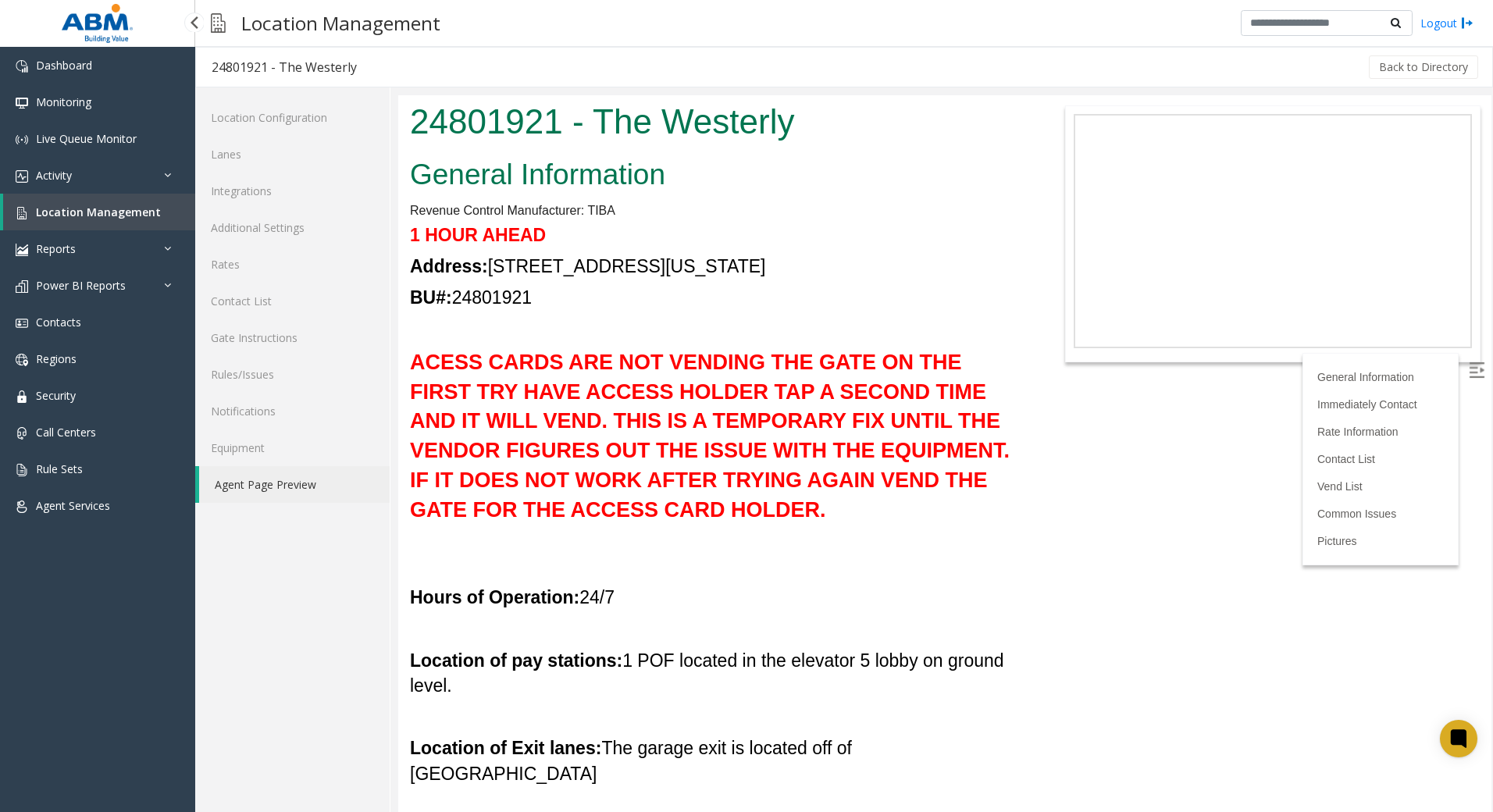
click at [84, 211] on span "Location Management" at bounding box center [99, 212] width 125 height 15
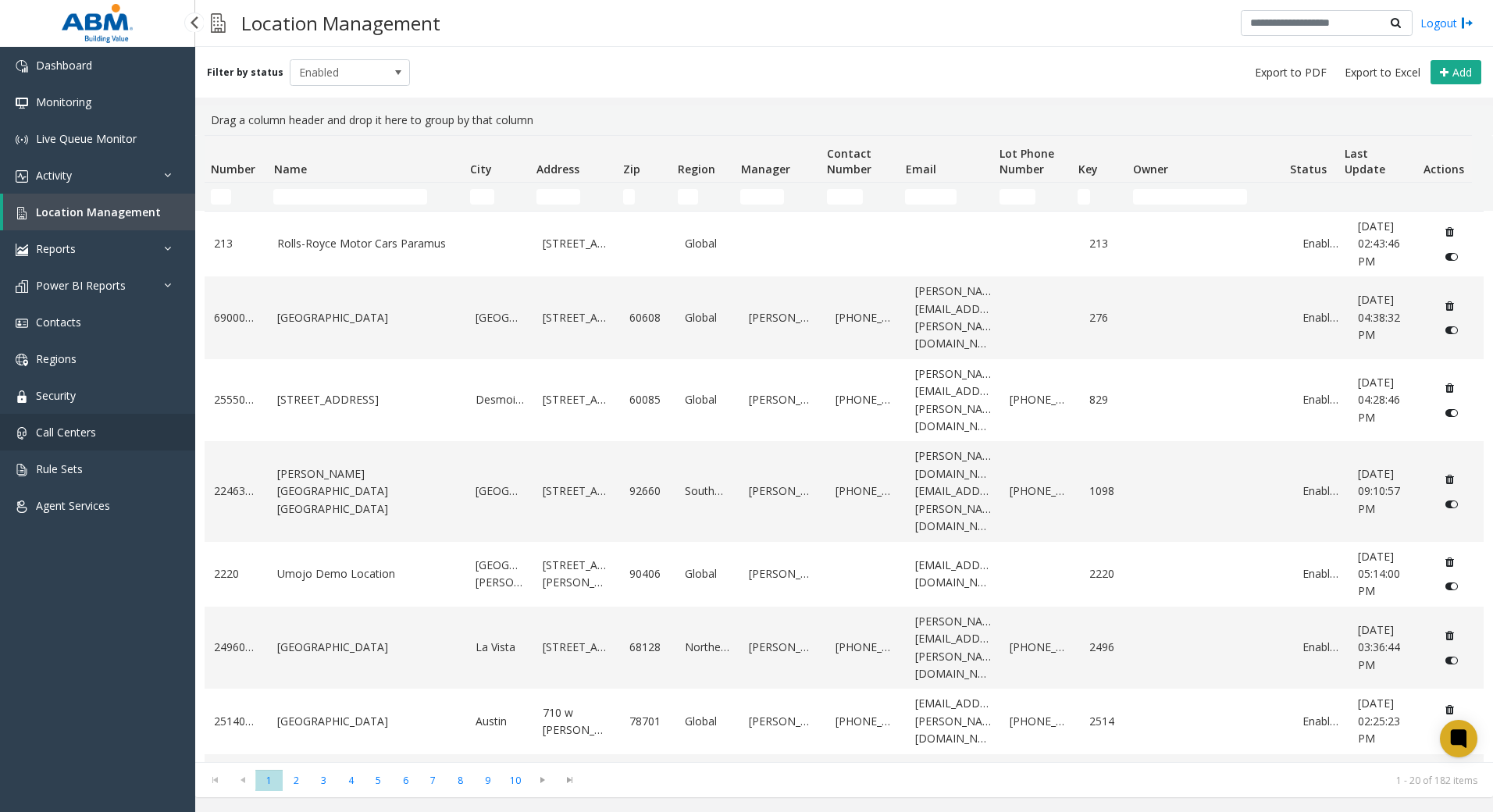
click at [88, 426] on span "Call Centers" at bounding box center [66, 433] width 60 height 15
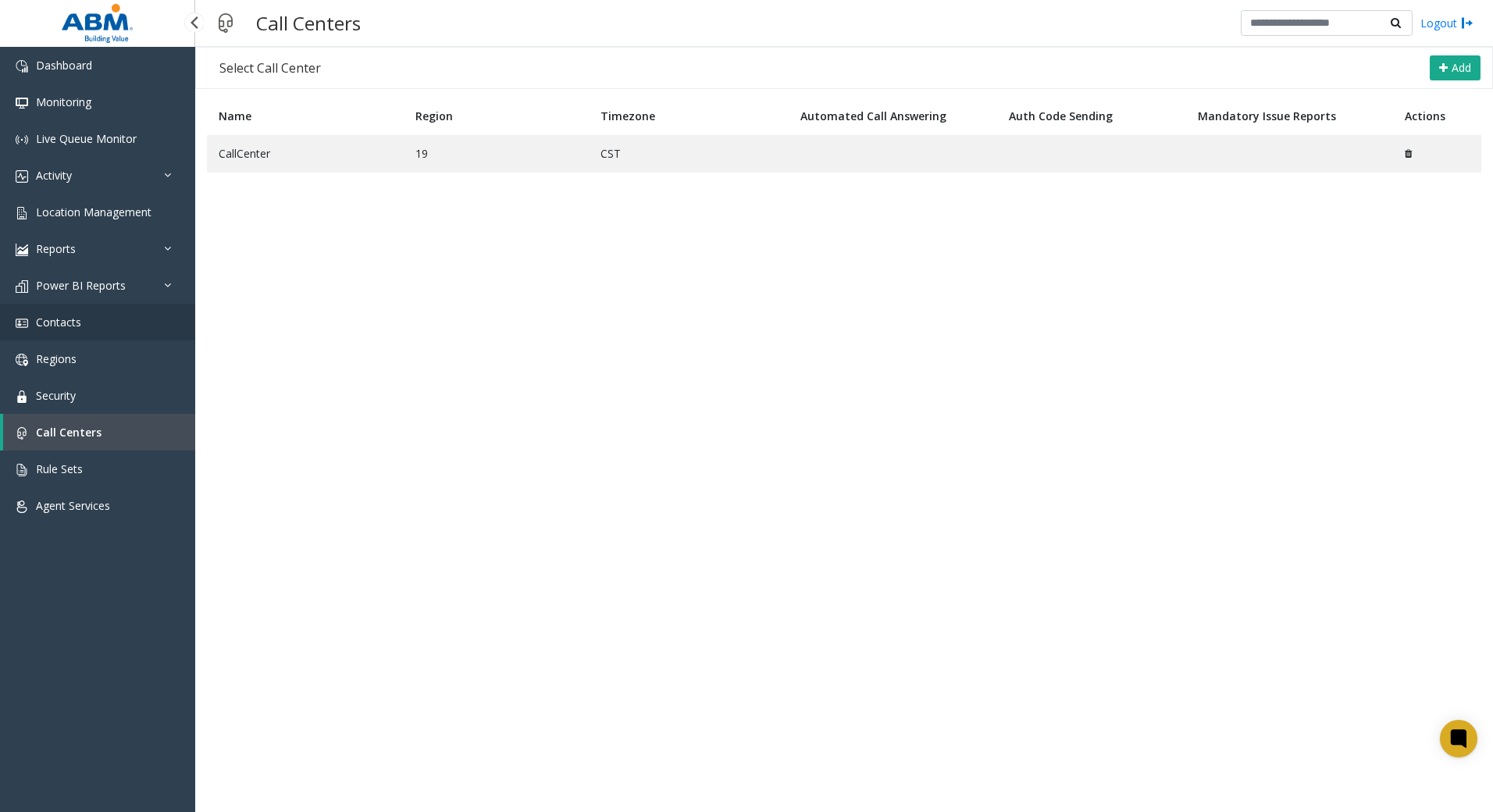
click at [64, 324] on span "Contacts" at bounding box center [59, 322] width 46 height 15
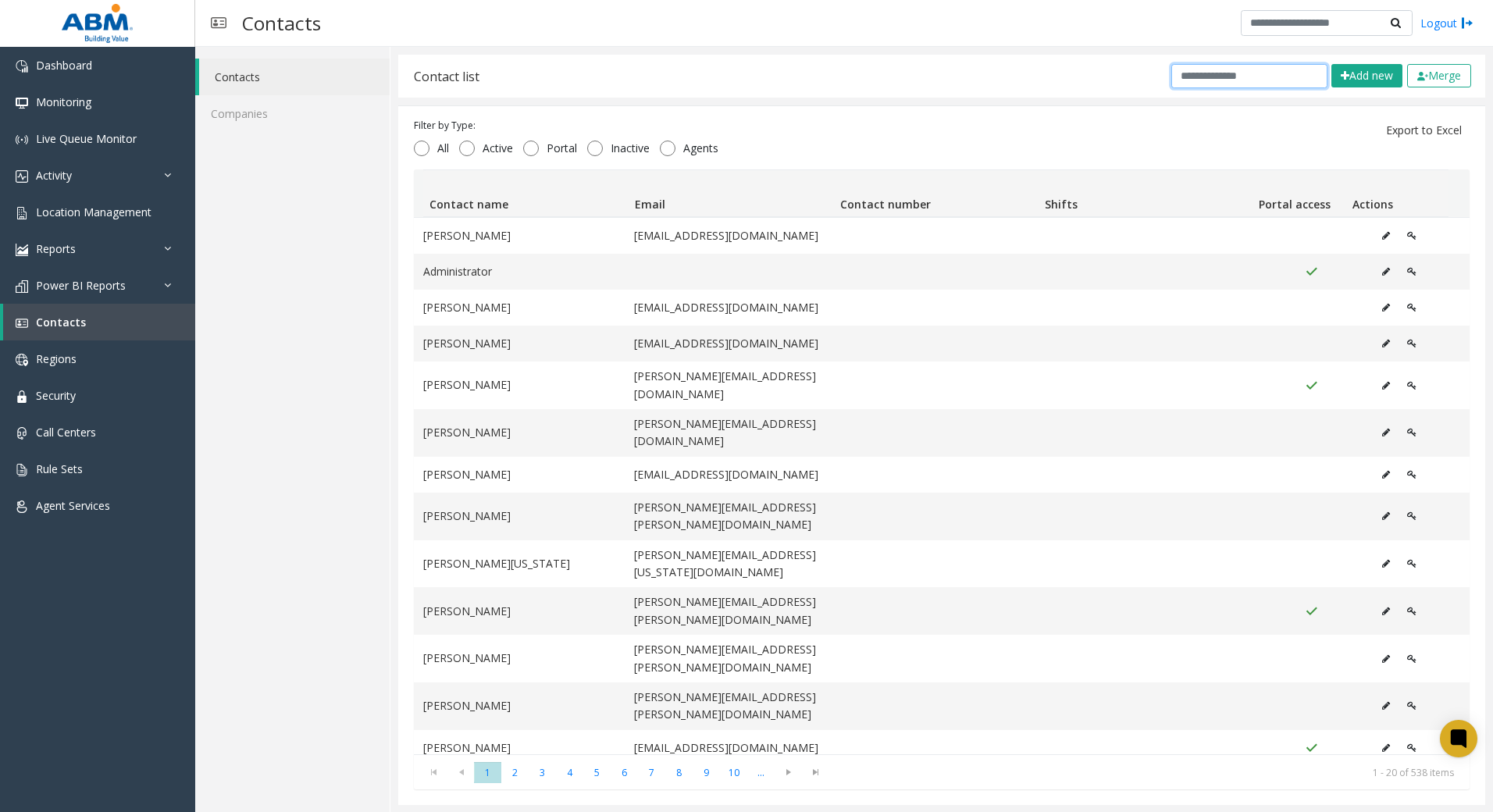
drag, startPoint x: 1227, startPoint y: 79, endPoint x: 1223, endPoint y: 72, distance: 8.1
click at [1227, 79] on input "text" at bounding box center [1249, 76] width 156 height 24
click at [1224, 46] on div "Contacts Logout Contacts Companies Contact list Add new Merge Filter by Type: A…" at bounding box center [844, 406] width 1298 height 812
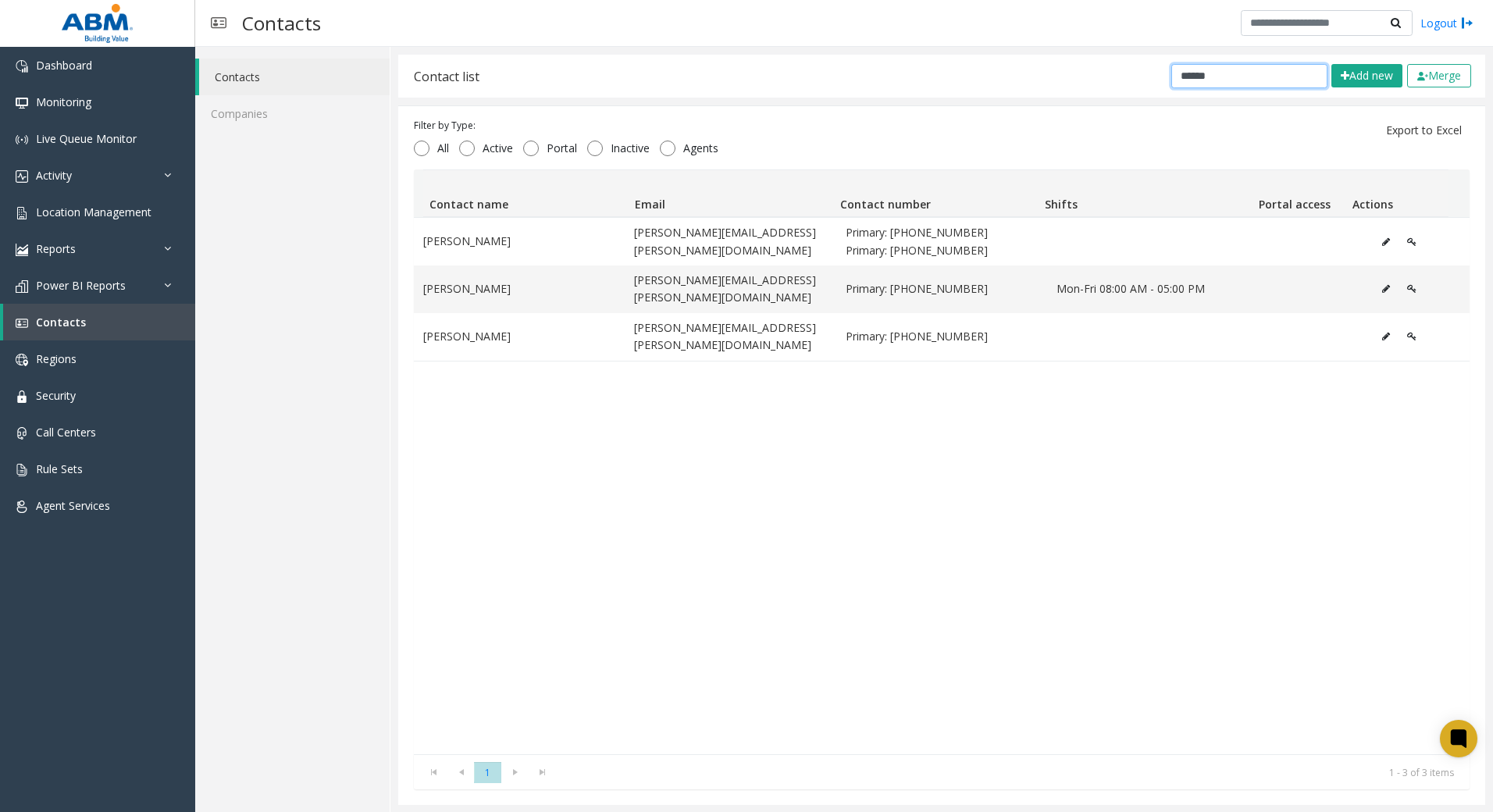
type input "******"
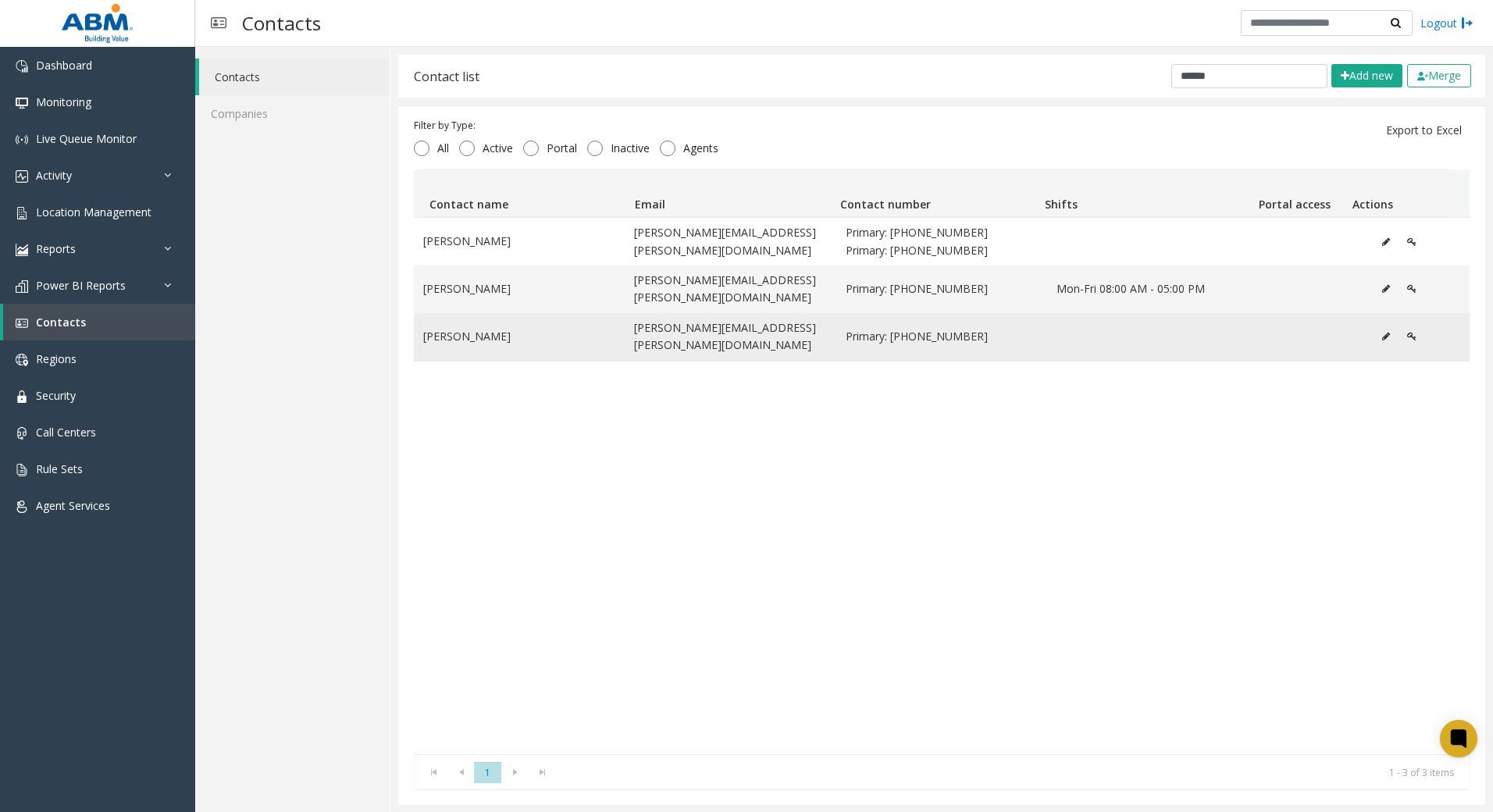
click at [1382, 332] on icon "Data table" at bounding box center [1386, 337] width 7 height 9
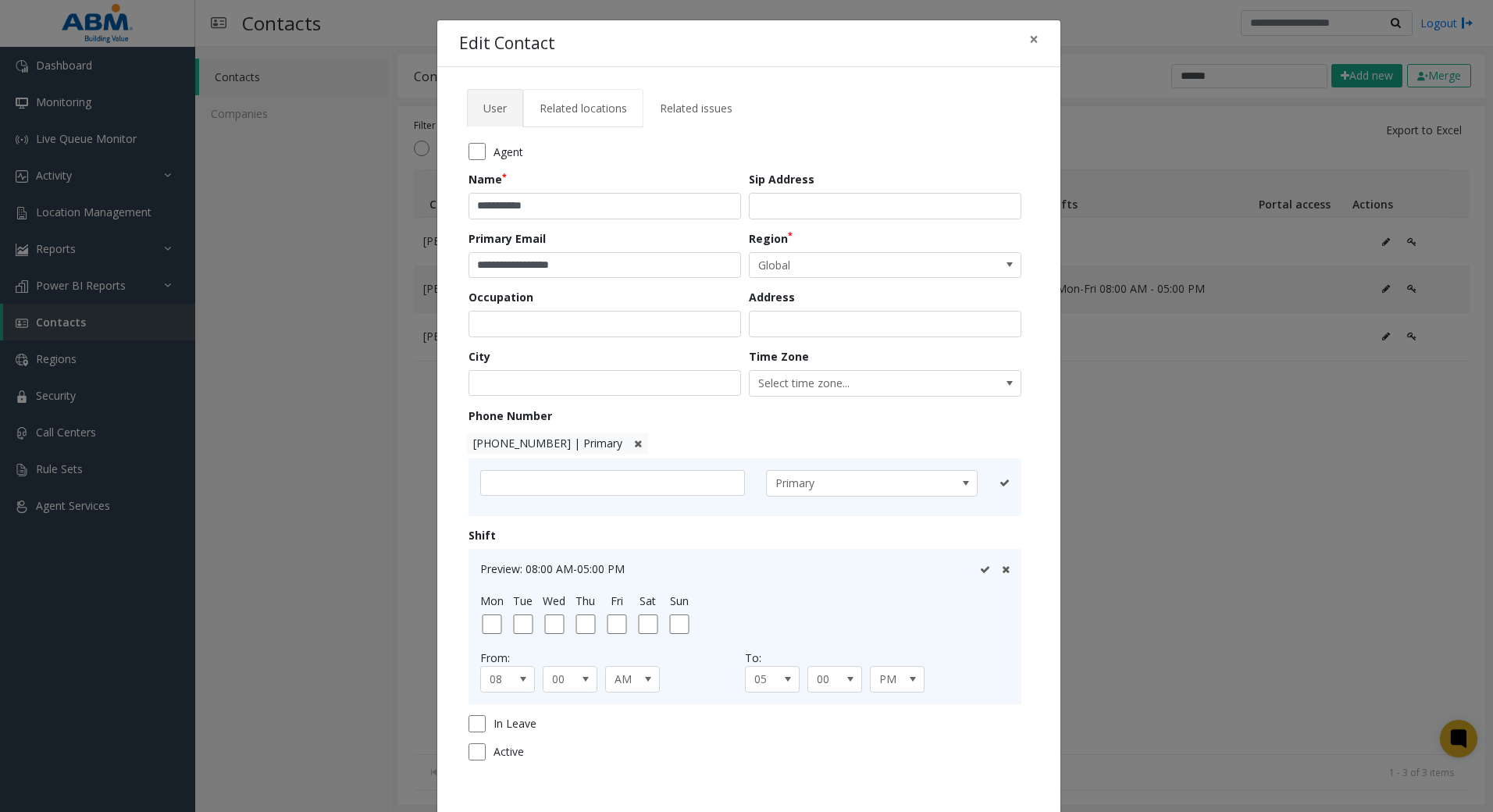
click at [617, 104] on span "Related locations" at bounding box center [584, 108] width 88 height 15
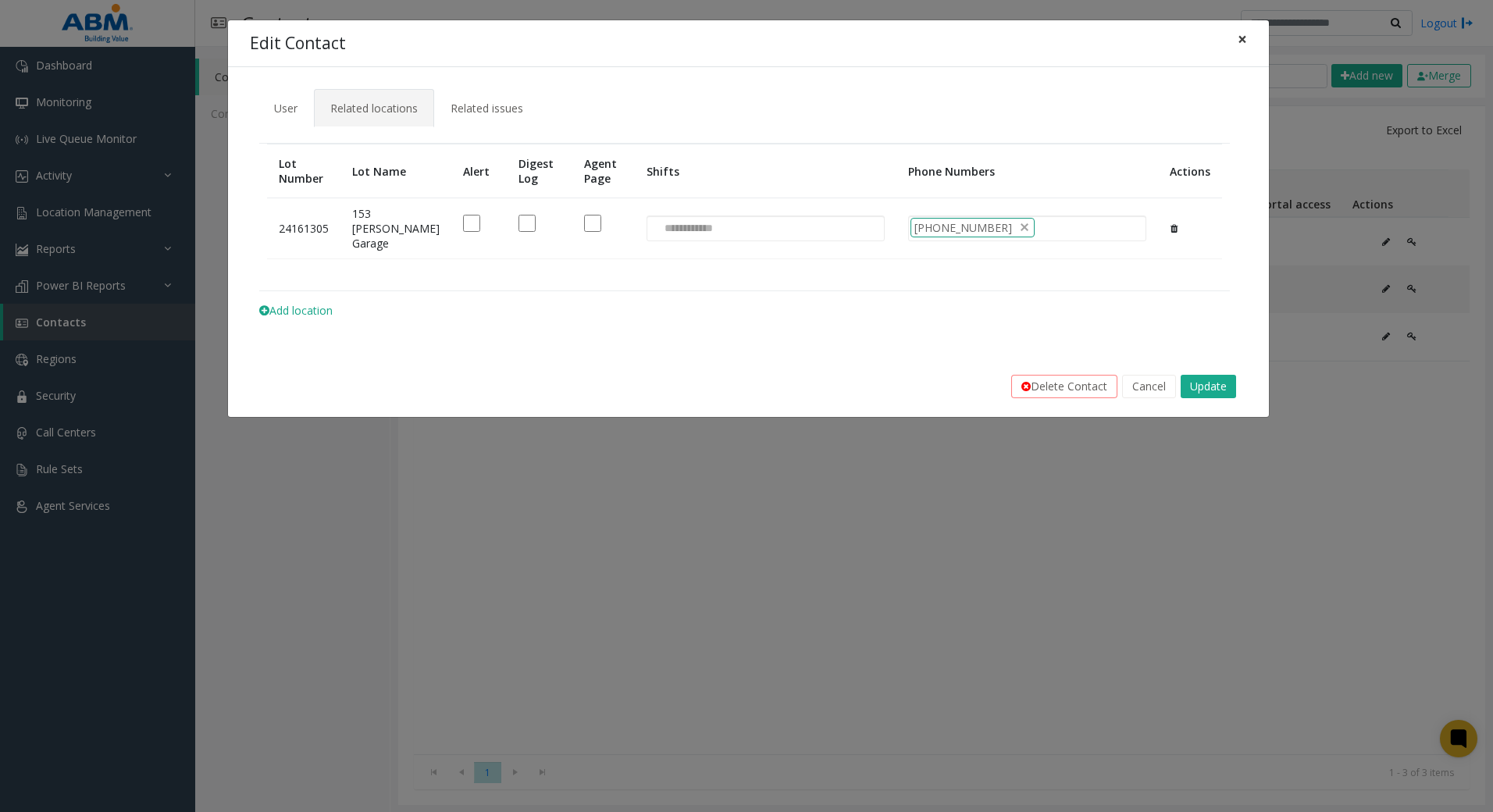
click at [1251, 42] on button "×" at bounding box center [1242, 39] width 31 height 38
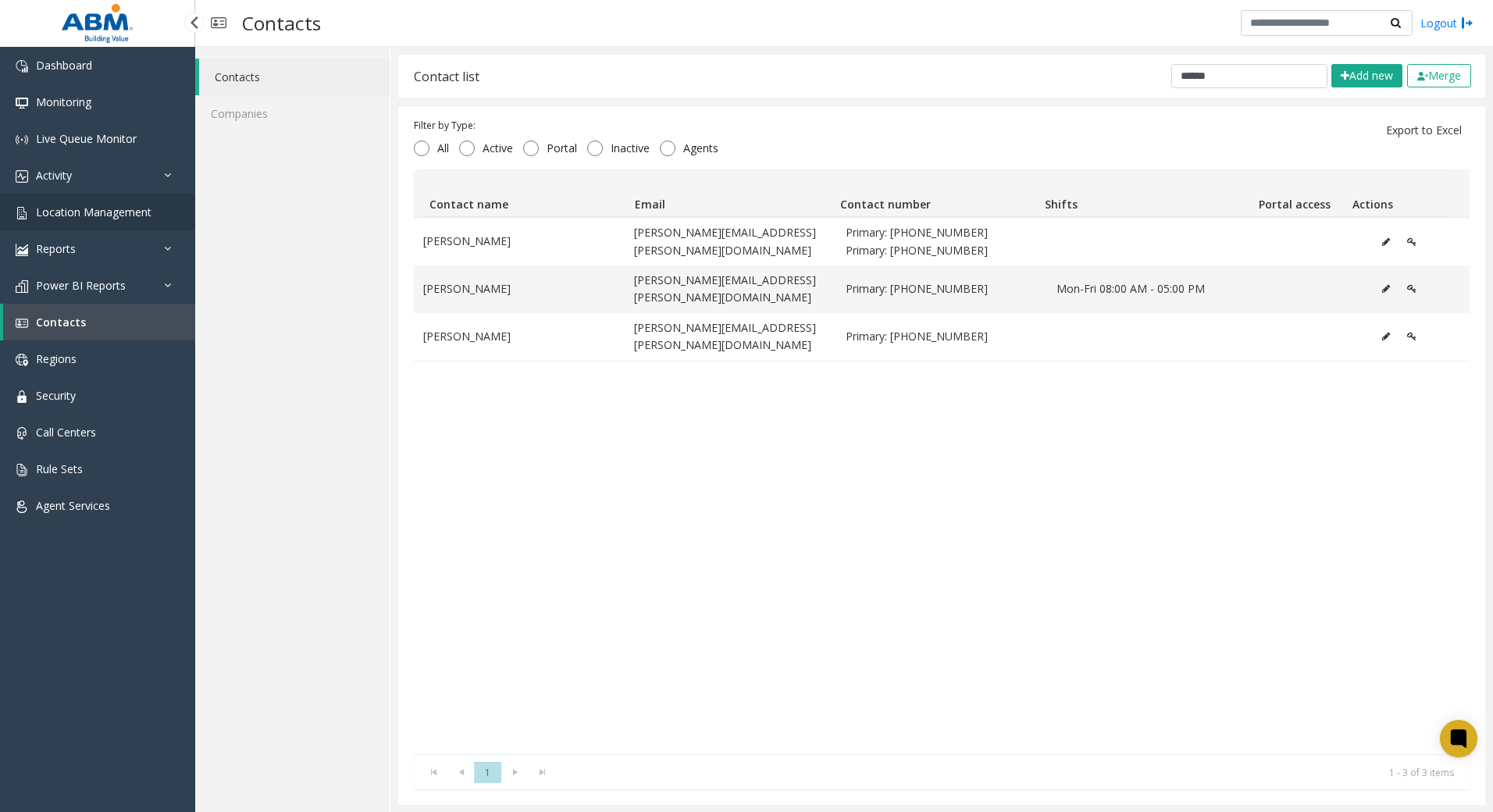
click at [91, 204] on link "Location Management" at bounding box center [97, 212] width 195 height 36
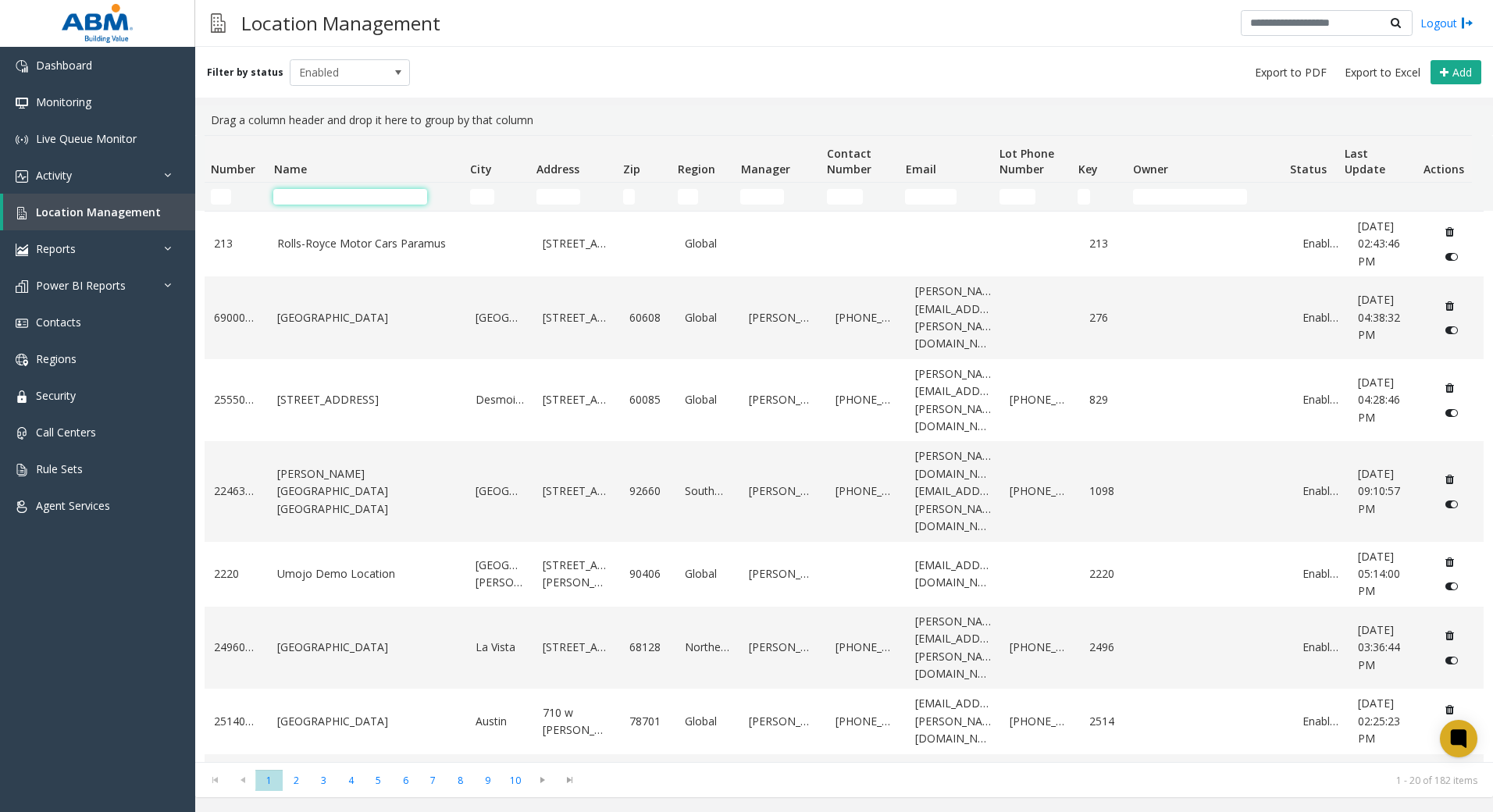
click at [360, 195] on input "Name Filter" at bounding box center [350, 197] width 154 height 16
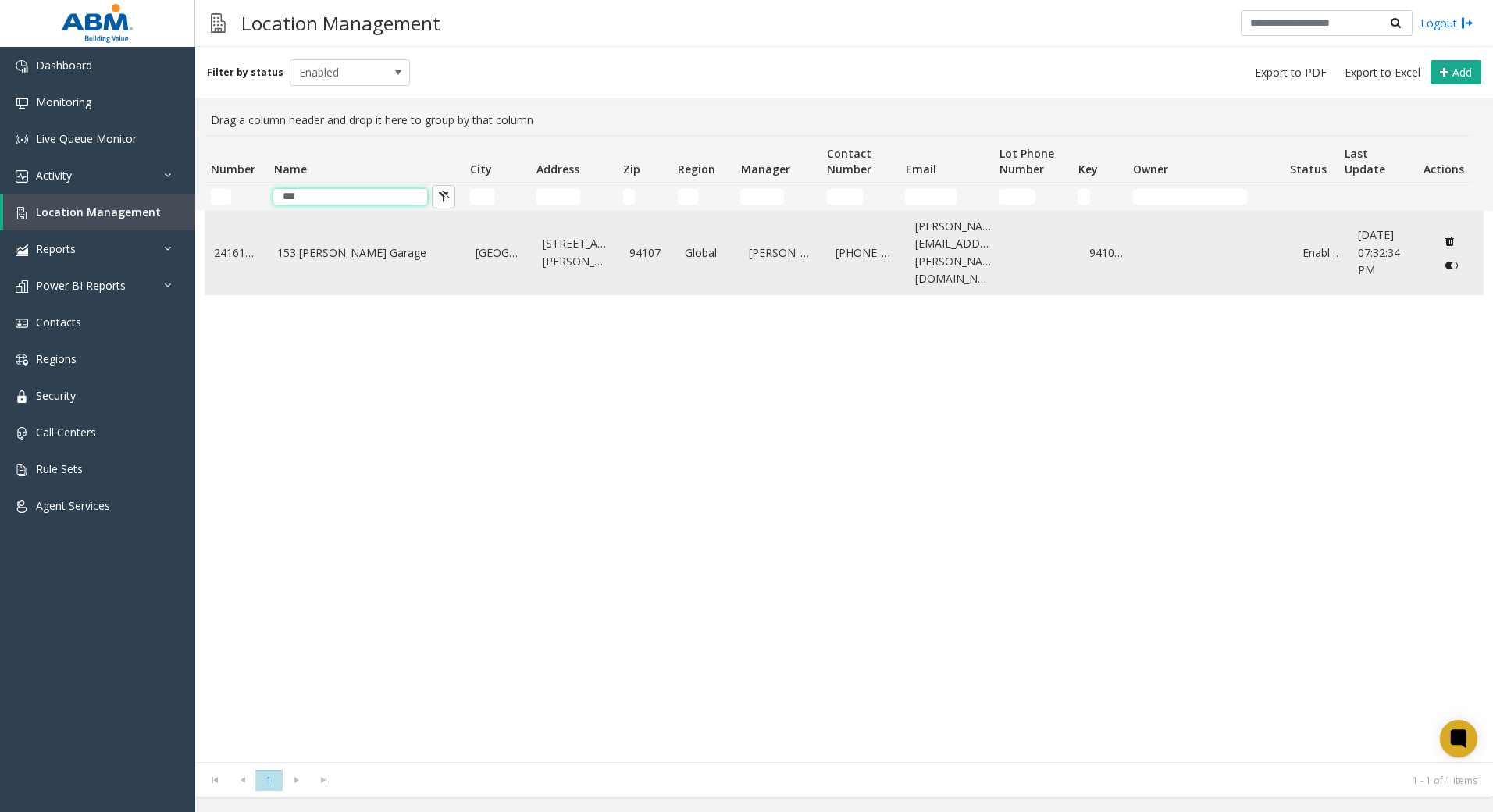
type input "***"
click at [410, 244] on link "153 [PERSON_NAME] Garage" at bounding box center [366, 253] width 180 height 17
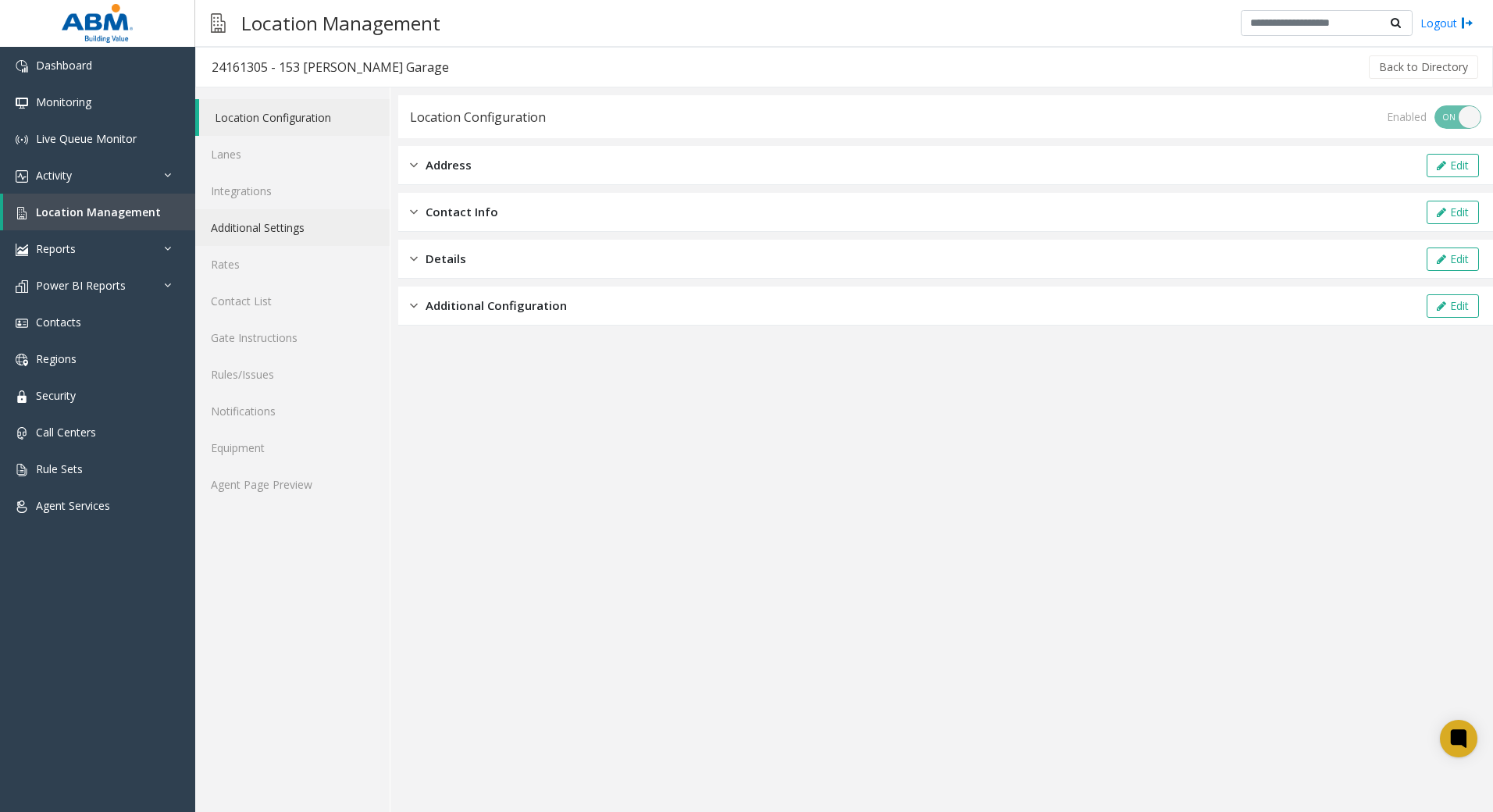
click at [274, 245] on link "Additional Settings" at bounding box center [292, 227] width 195 height 36
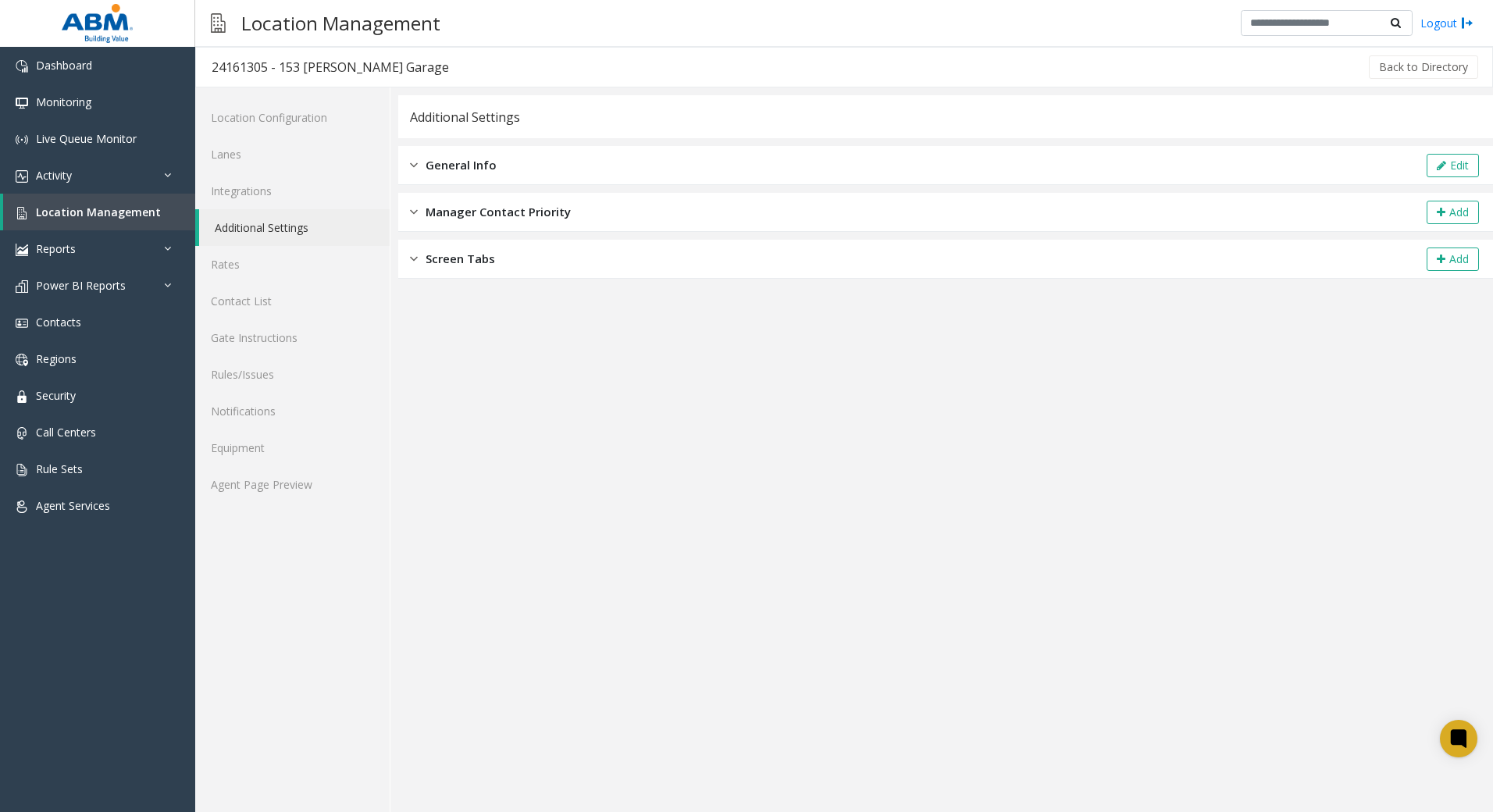
click at [646, 148] on div "General Info Edit" at bounding box center [946, 166] width 1095 height 39
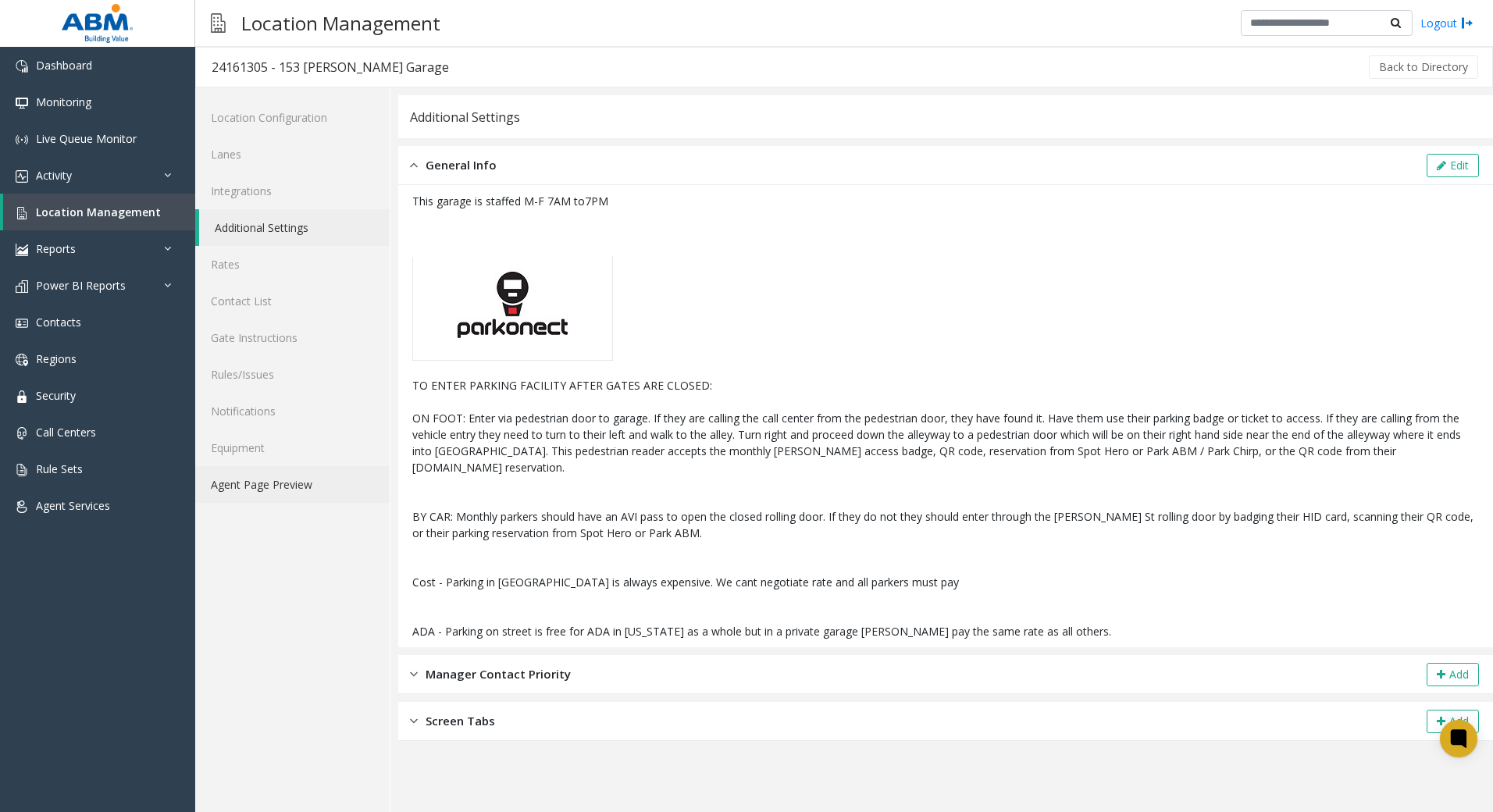
click at [283, 480] on link "Agent Page Preview" at bounding box center [292, 484] width 195 height 36
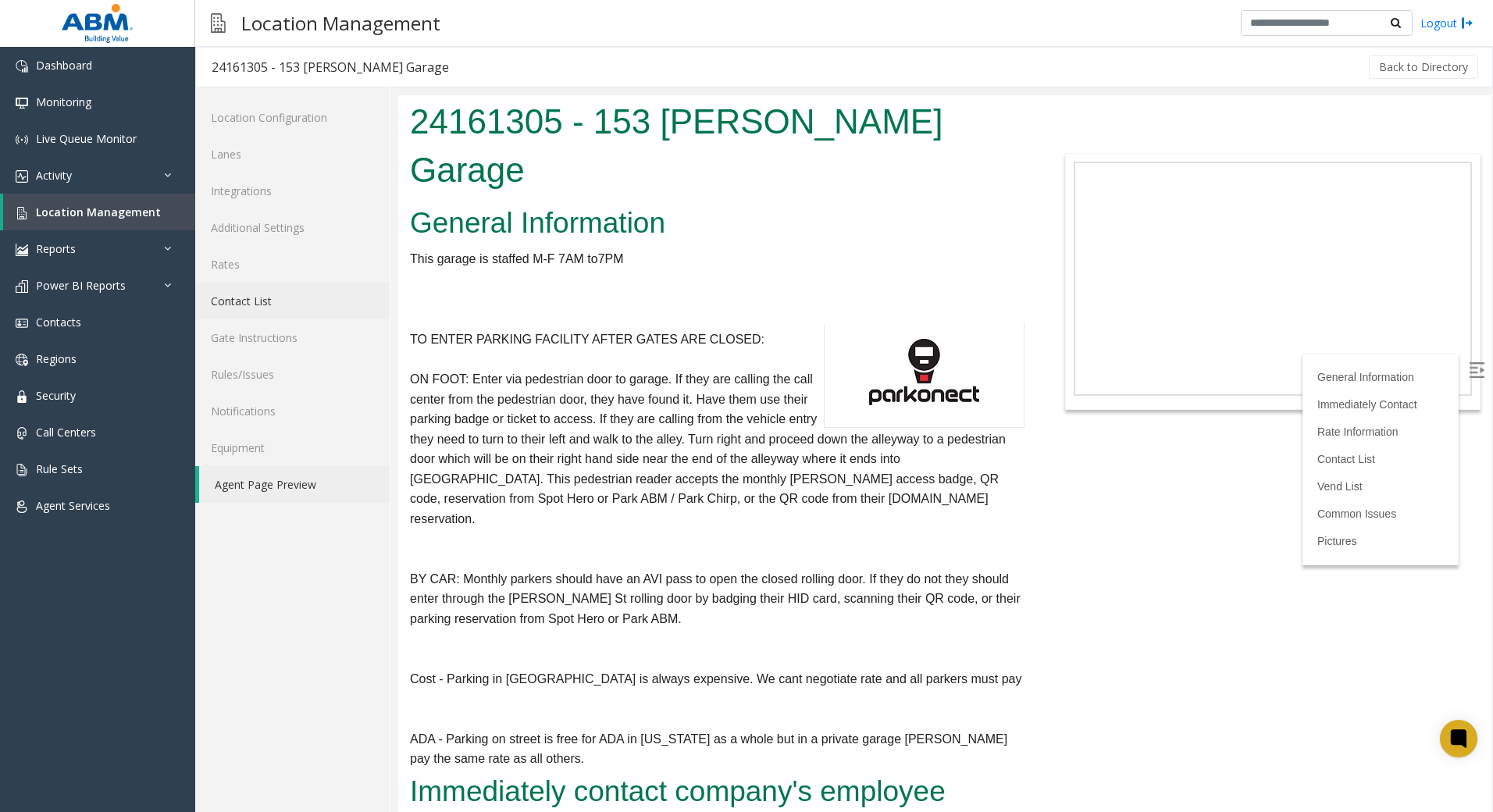
click at [286, 300] on link "Contact List" at bounding box center [292, 300] width 195 height 36
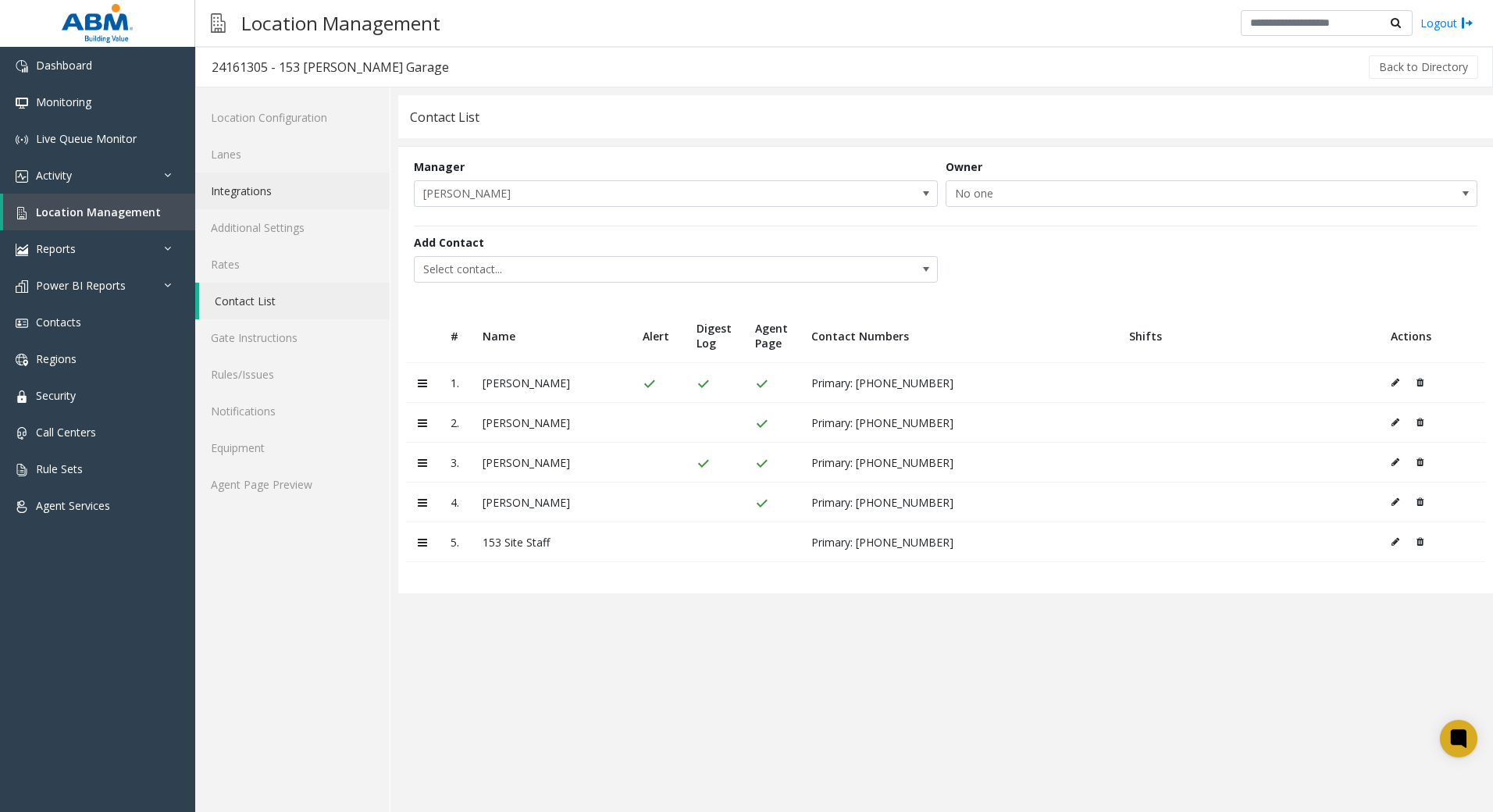
click at [262, 201] on link "Integrations" at bounding box center [292, 190] width 195 height 36
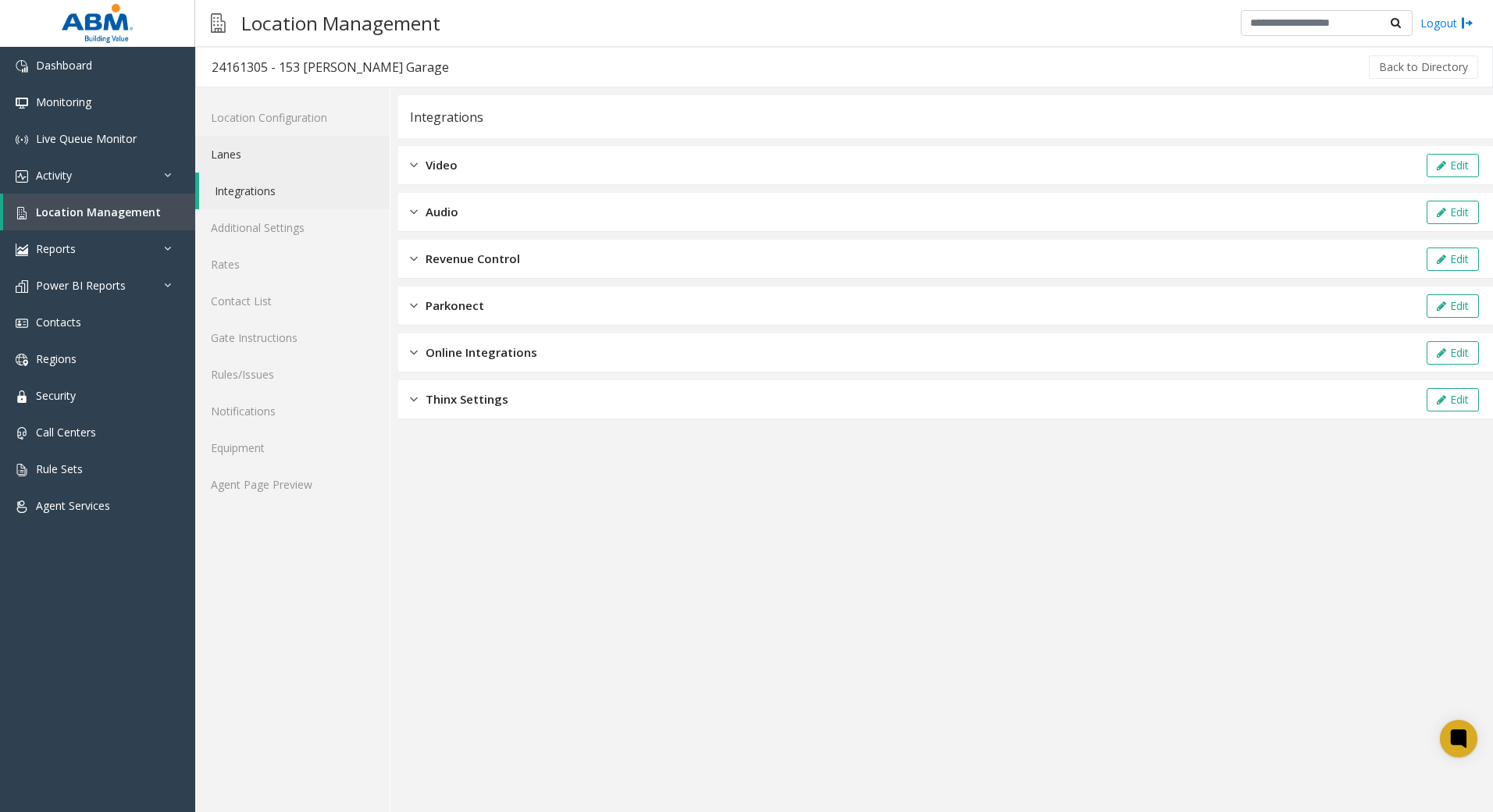
click at [249, 151] on link "Lanes" at bounding box center [292, 154] width 195 height 36
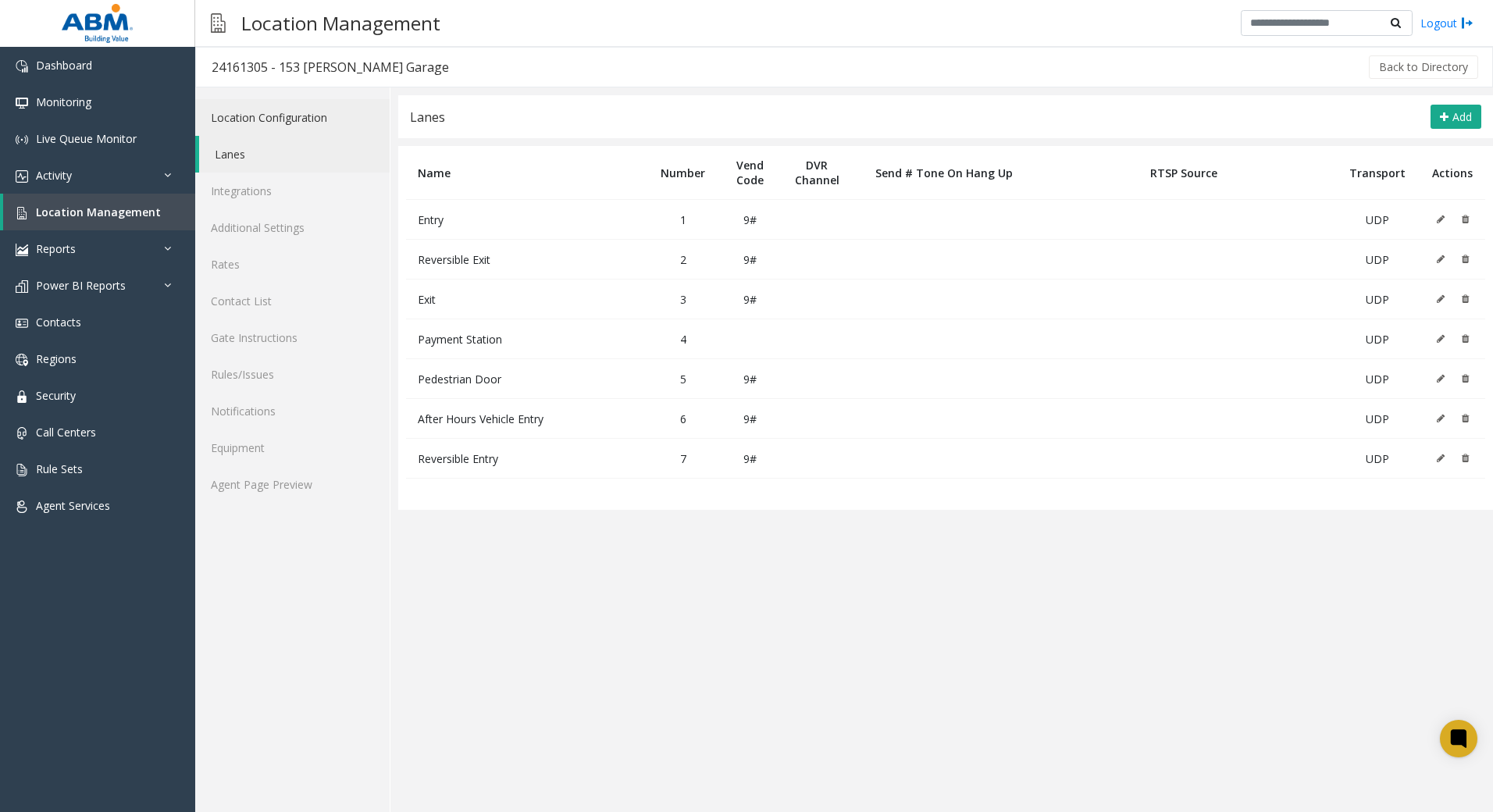
click at [256, 127] on link "Location Configuration" at bounding box center [292, 117] width 195 height 36
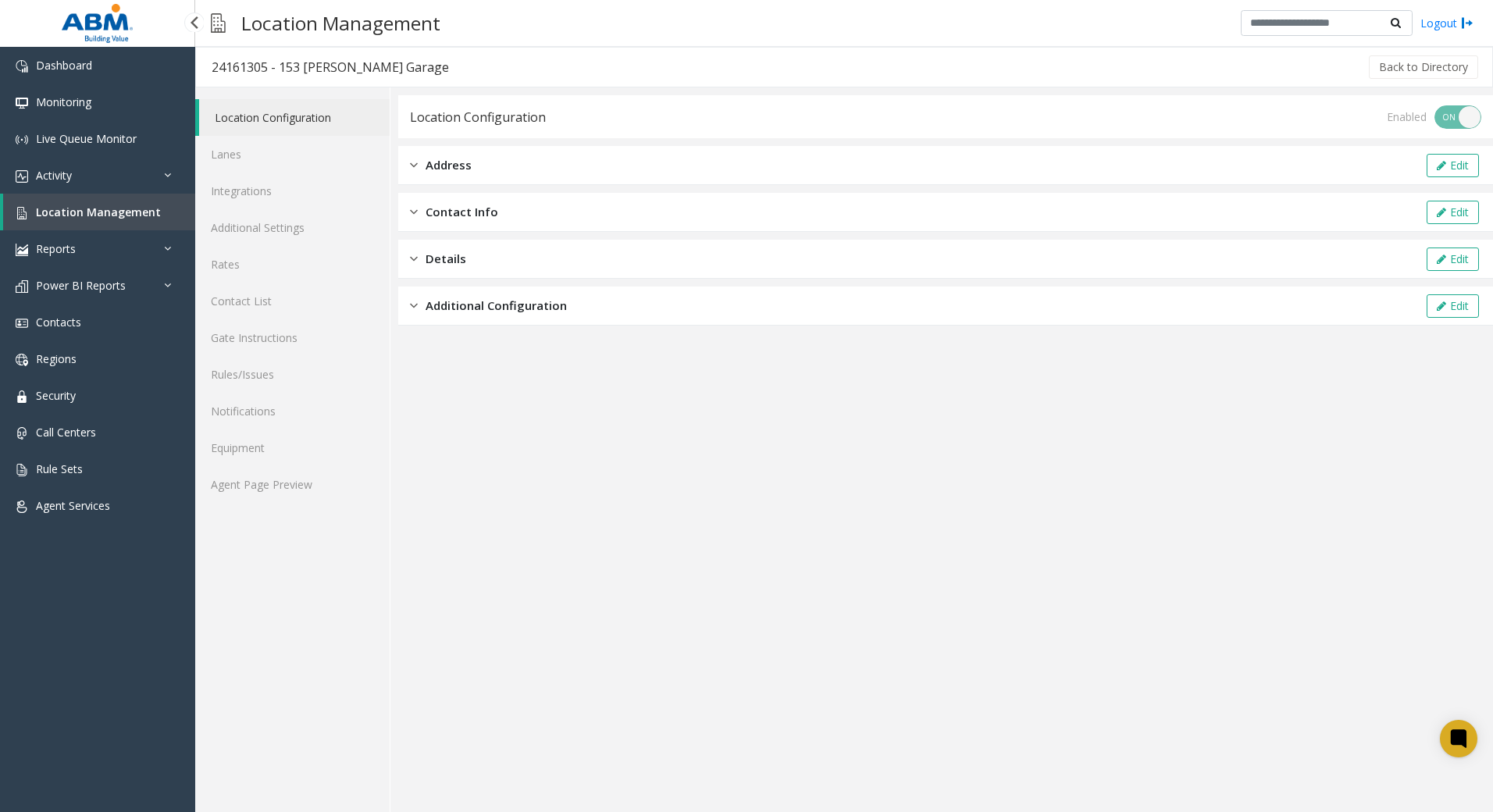
click at [89, 208] on span "Location Management" at bounding box center [99, 212] width 125 height 15
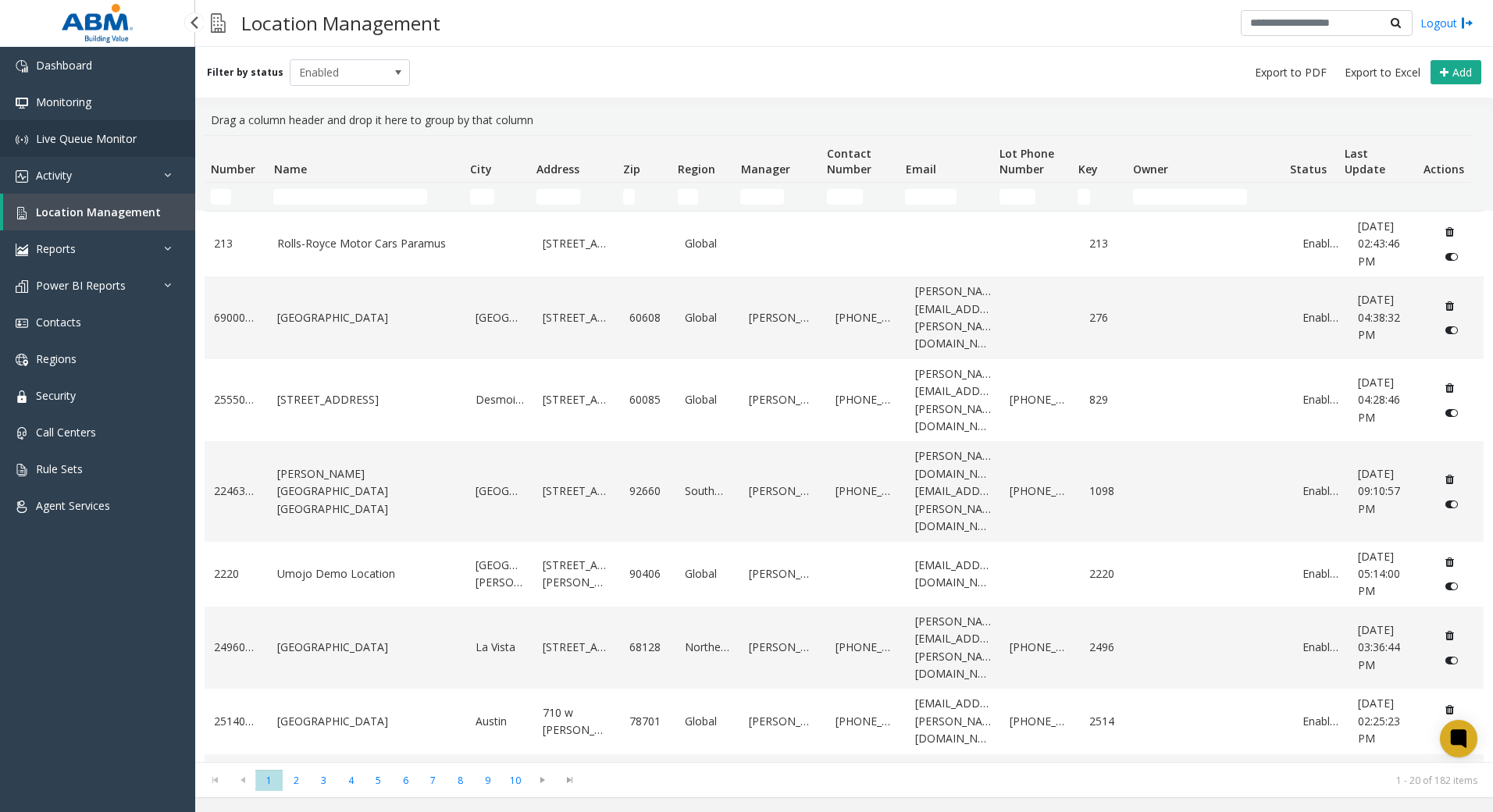
click at [80, 146] on link "Live Queue Monitor" at bounding box center [97, 138] width 195 height 36
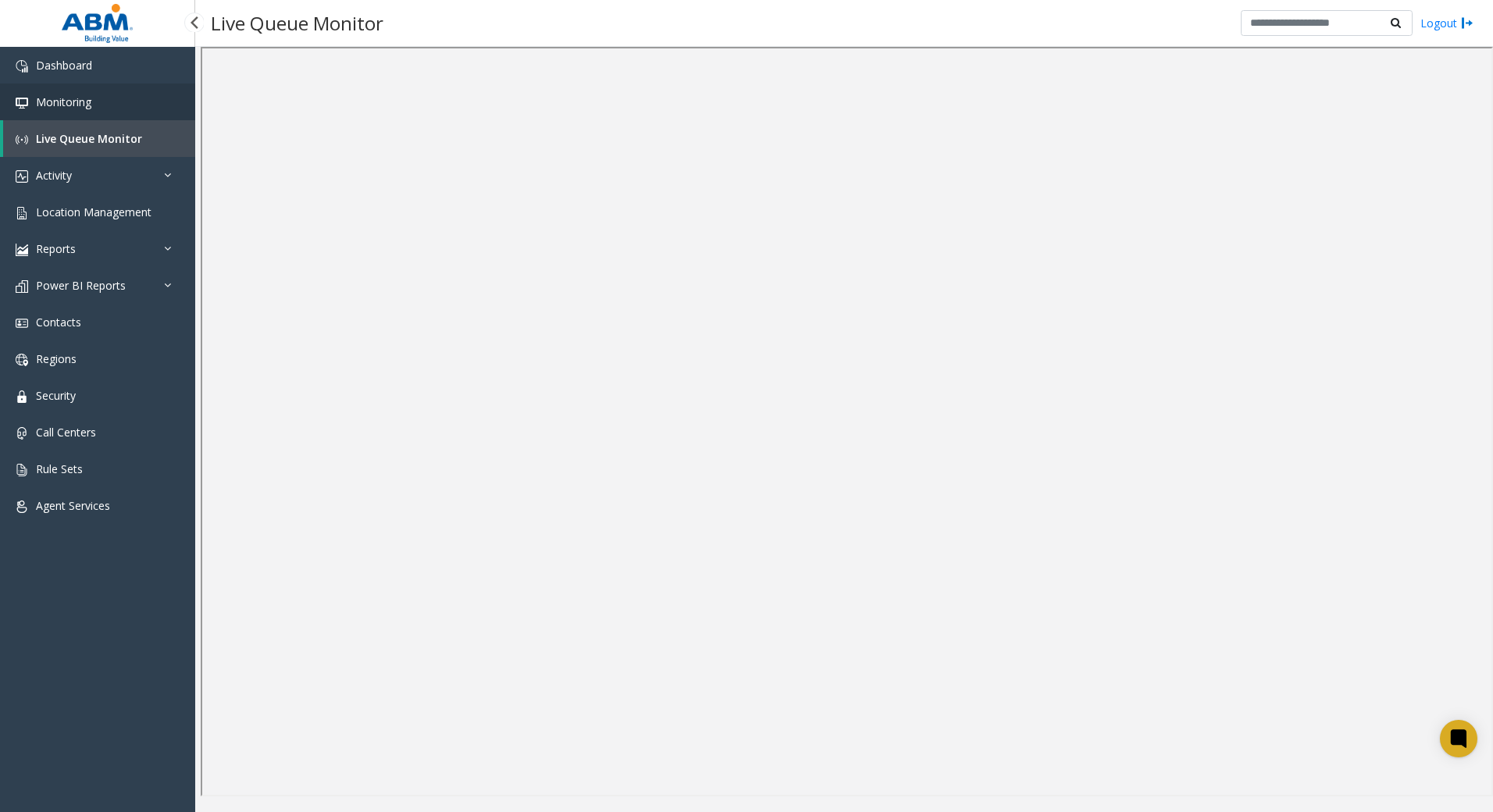
click at [62, 105] on span "Monitoring" at bounding box center [63, 102] width 55 height 15
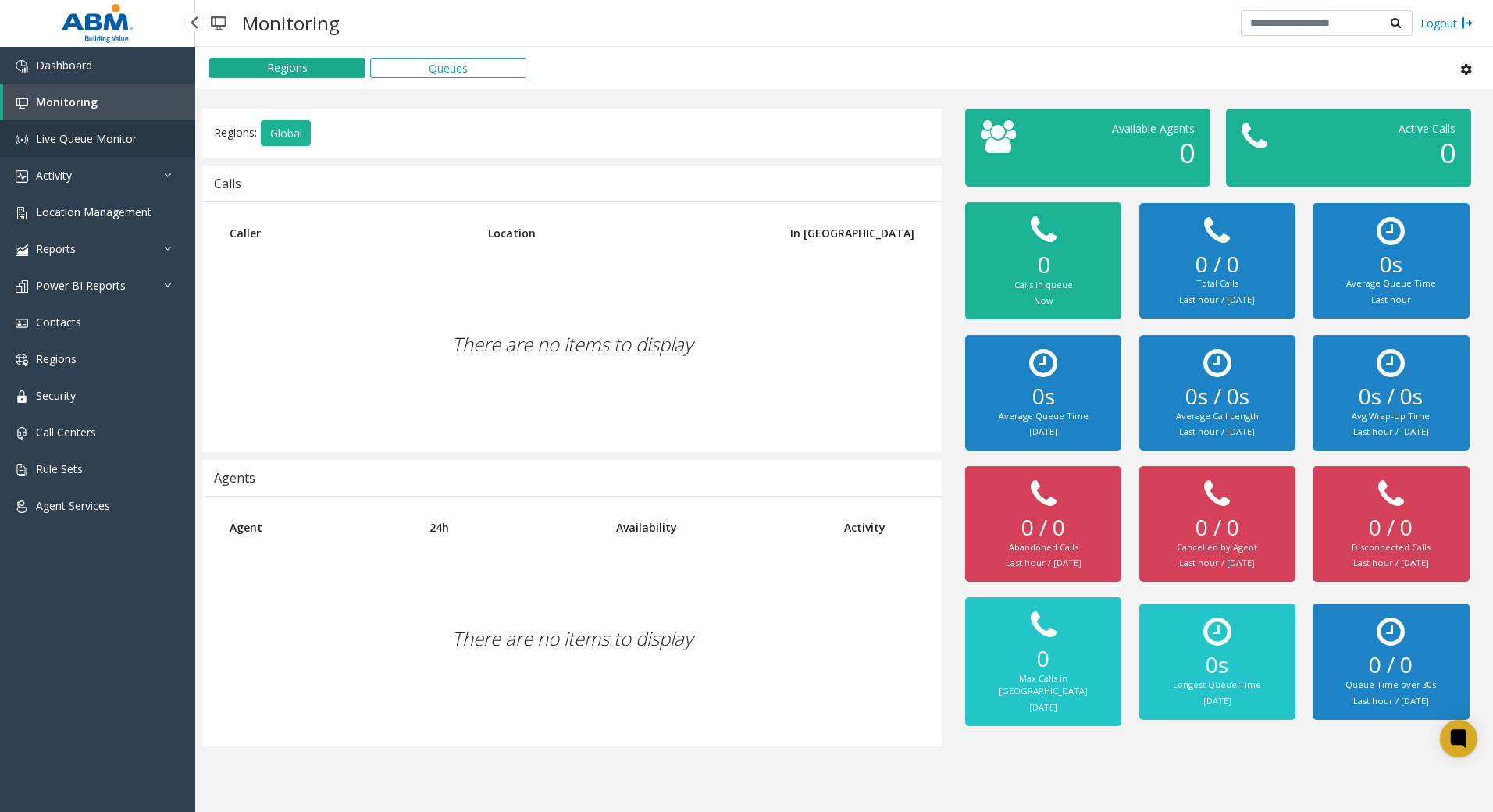
click at [63, 140] on span "Live Queue Monitor" at bounding box center [87, 139] width 101 height 15
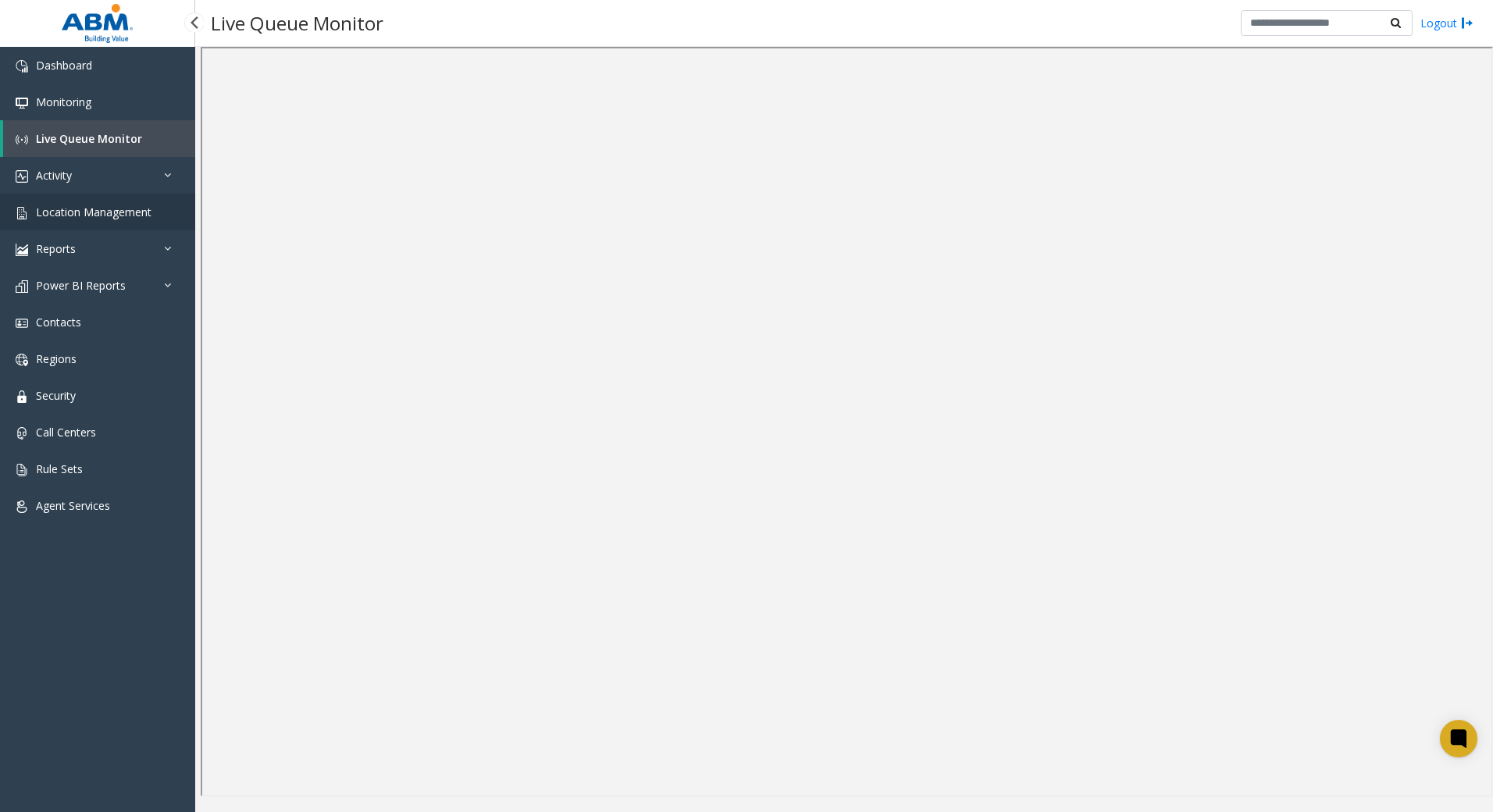
click at [92, 214] on span "Location Management" at bounding box center [94, 212] width 116 height 15
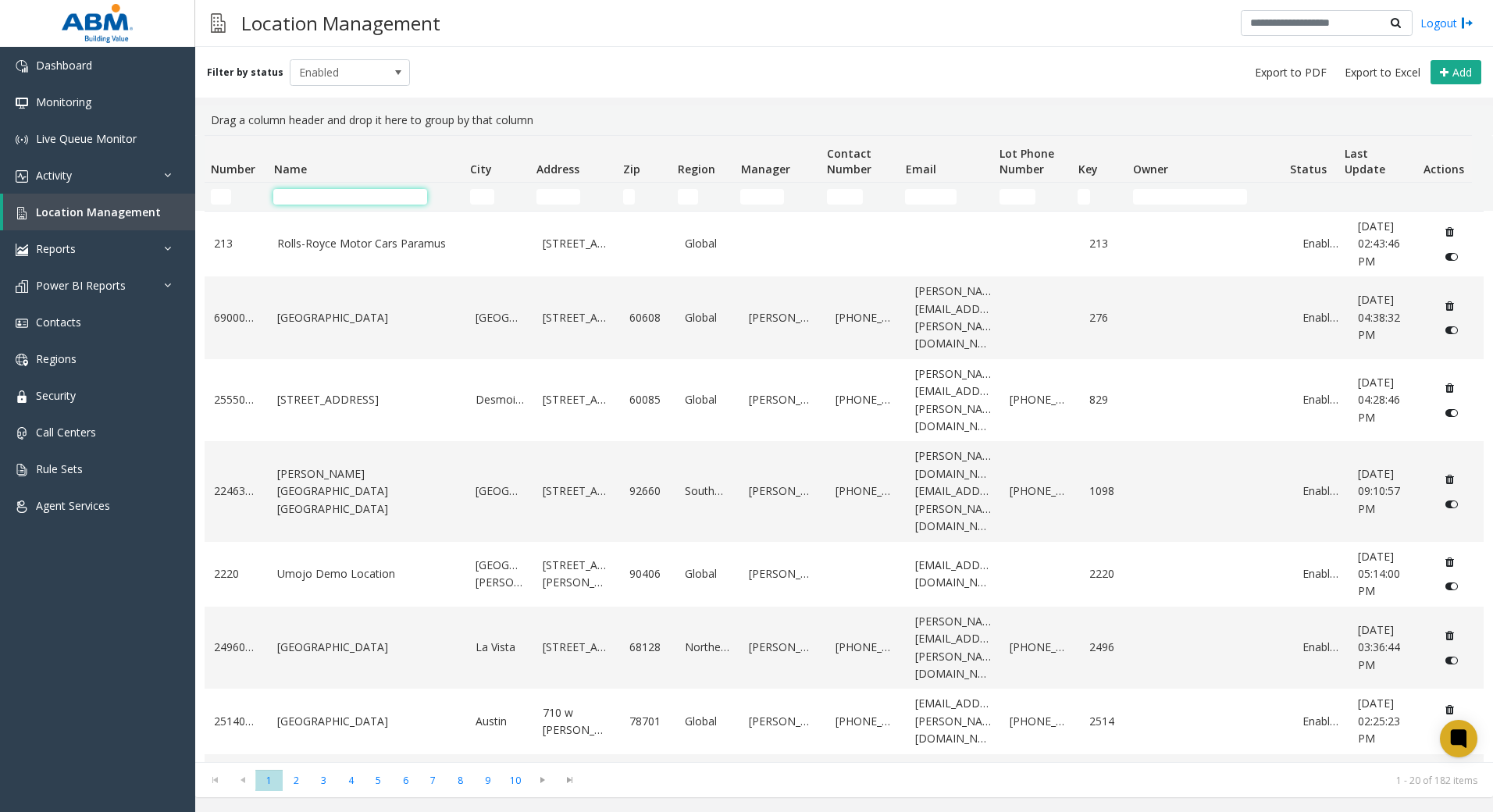
click at [340, 195] on input "Name Filter" at bounding box center [350, 197] width 154 height 16
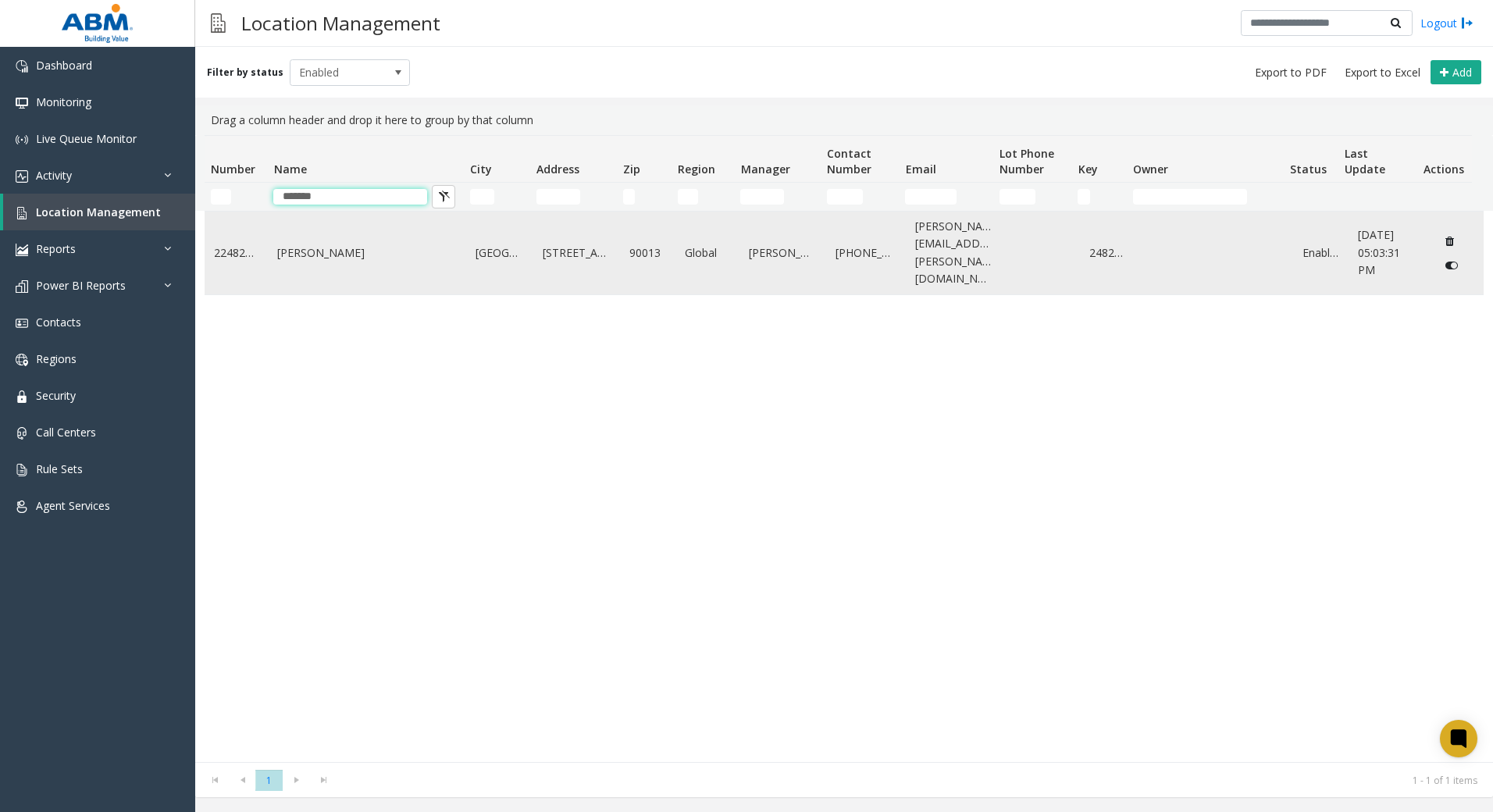
type input "*******"
click at [311, 232] on td "[PERSON_NAME]" at bounding box center [366, 253] width 199 height 83
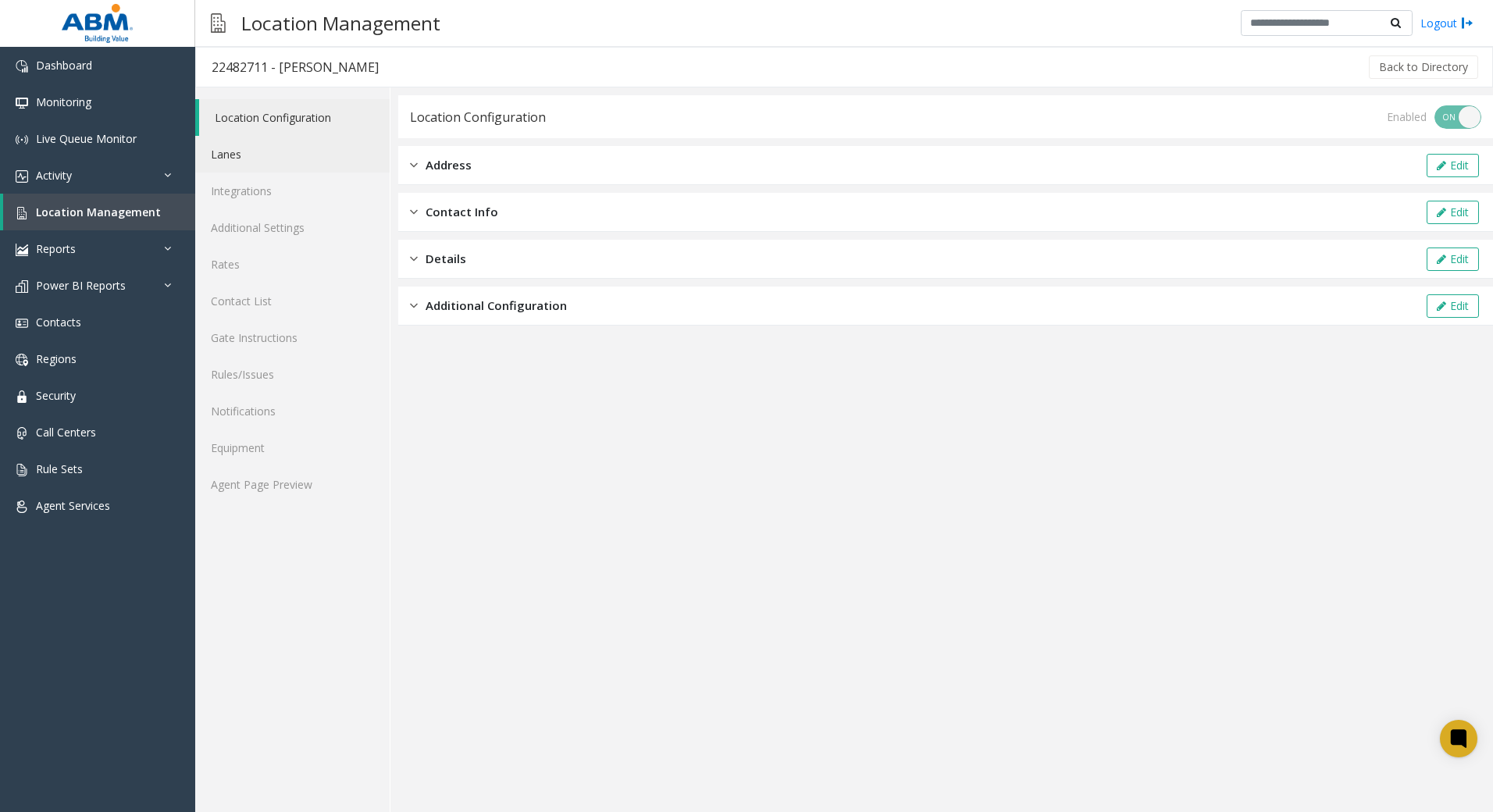
click at [282, 162] on link "Lanes" at bounding box center [292, 154] width 195 height 36
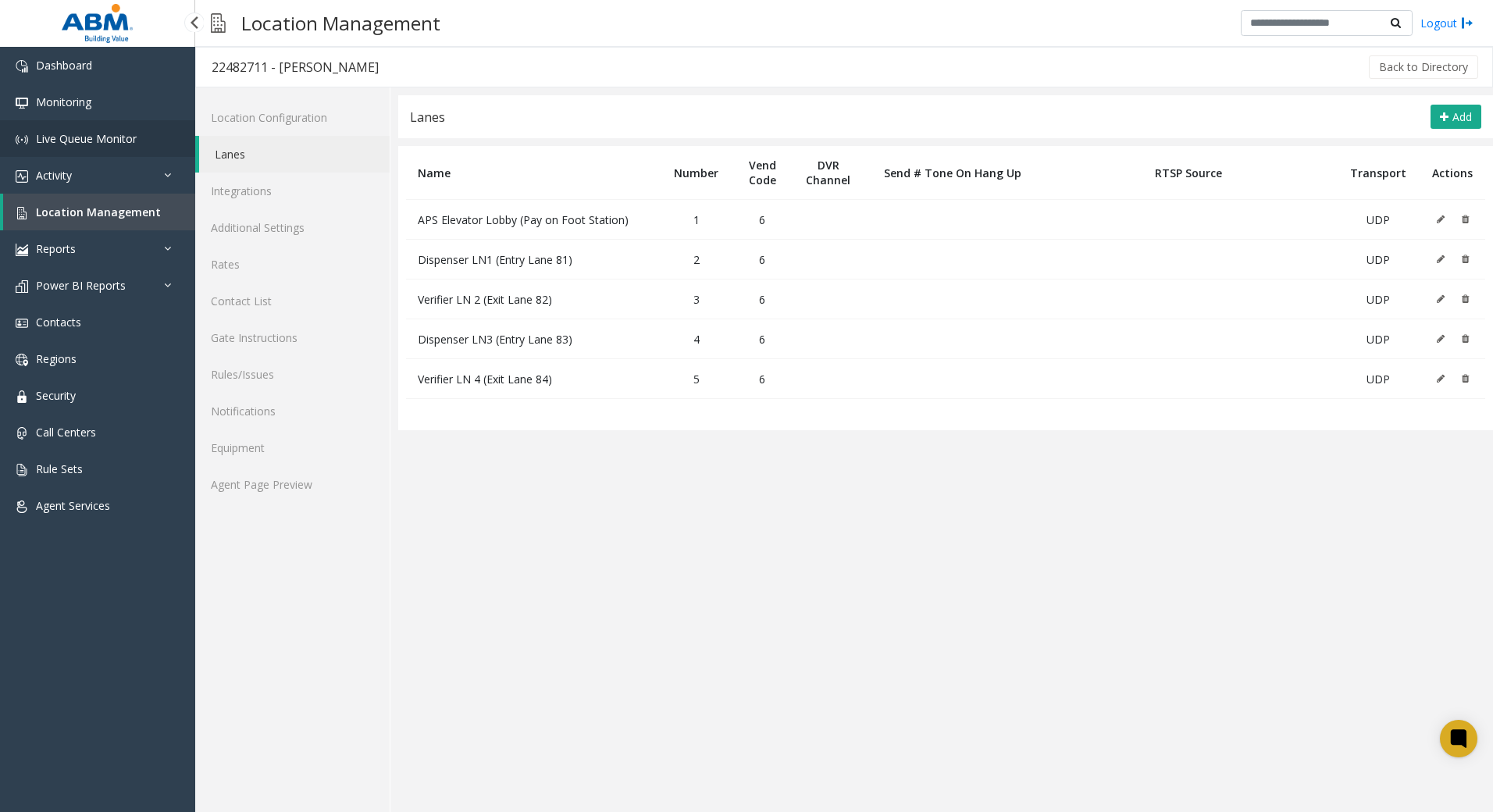
click at [90, 144] on span "Live Queue Monitor" at bounding box center [87, 139] width 101 height 15
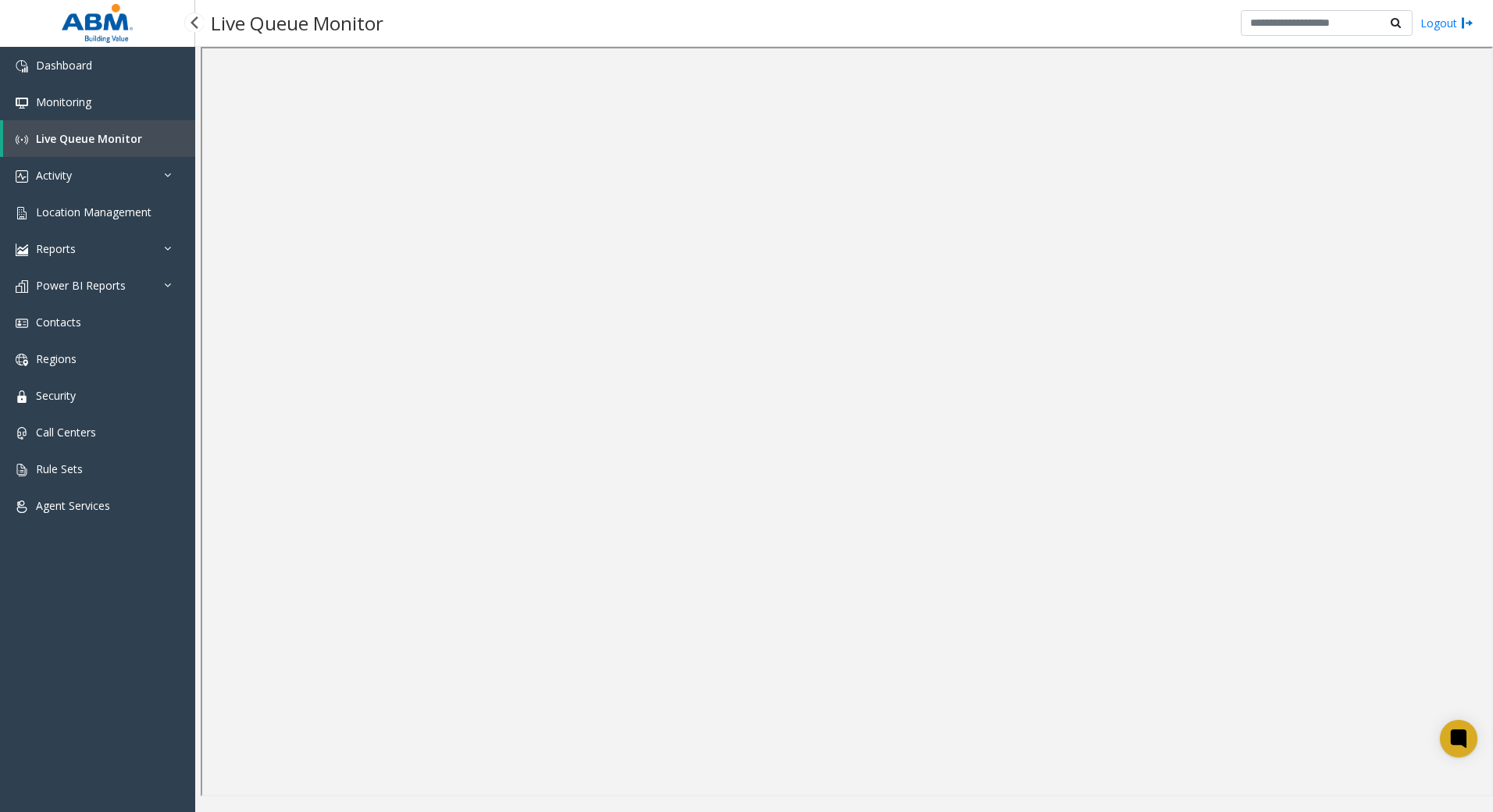
click at [122, 148] on link "Live Queue Monitor" at bounding box center [99, 138] width 192 height 36
click at [84, 209] on span "Location Management" at bounding box center [94, 212] width 116 height 15
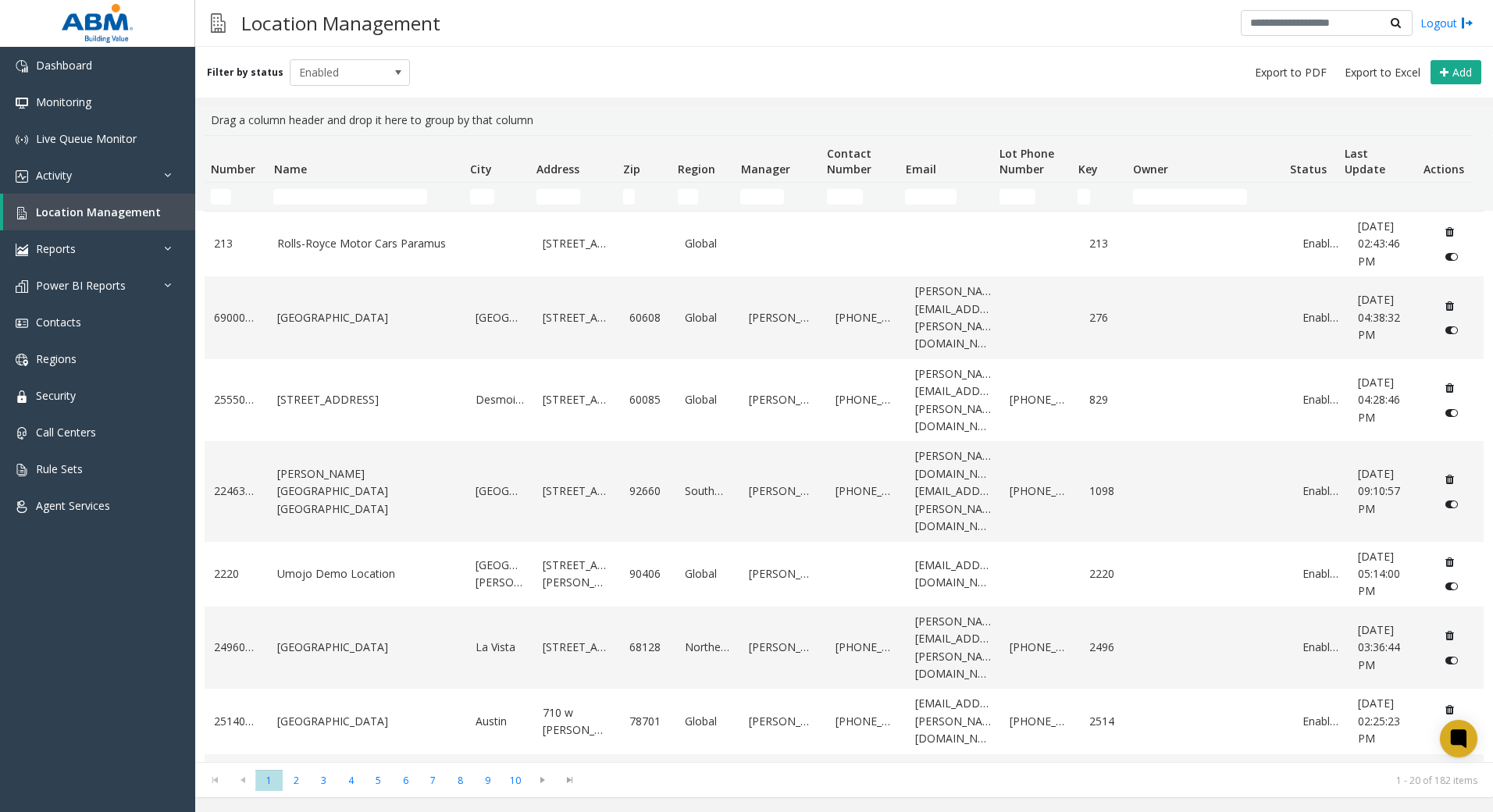
click at [392, 184] on thead "Number Name City Address Zip Region Manager Contact Number Email Lot Phone Numb…" at bounding box center [837, 173] width 1267 height 75
click at [394, 194] on input "Name Filter" at bounding box center [350, 197] width 154 height 16
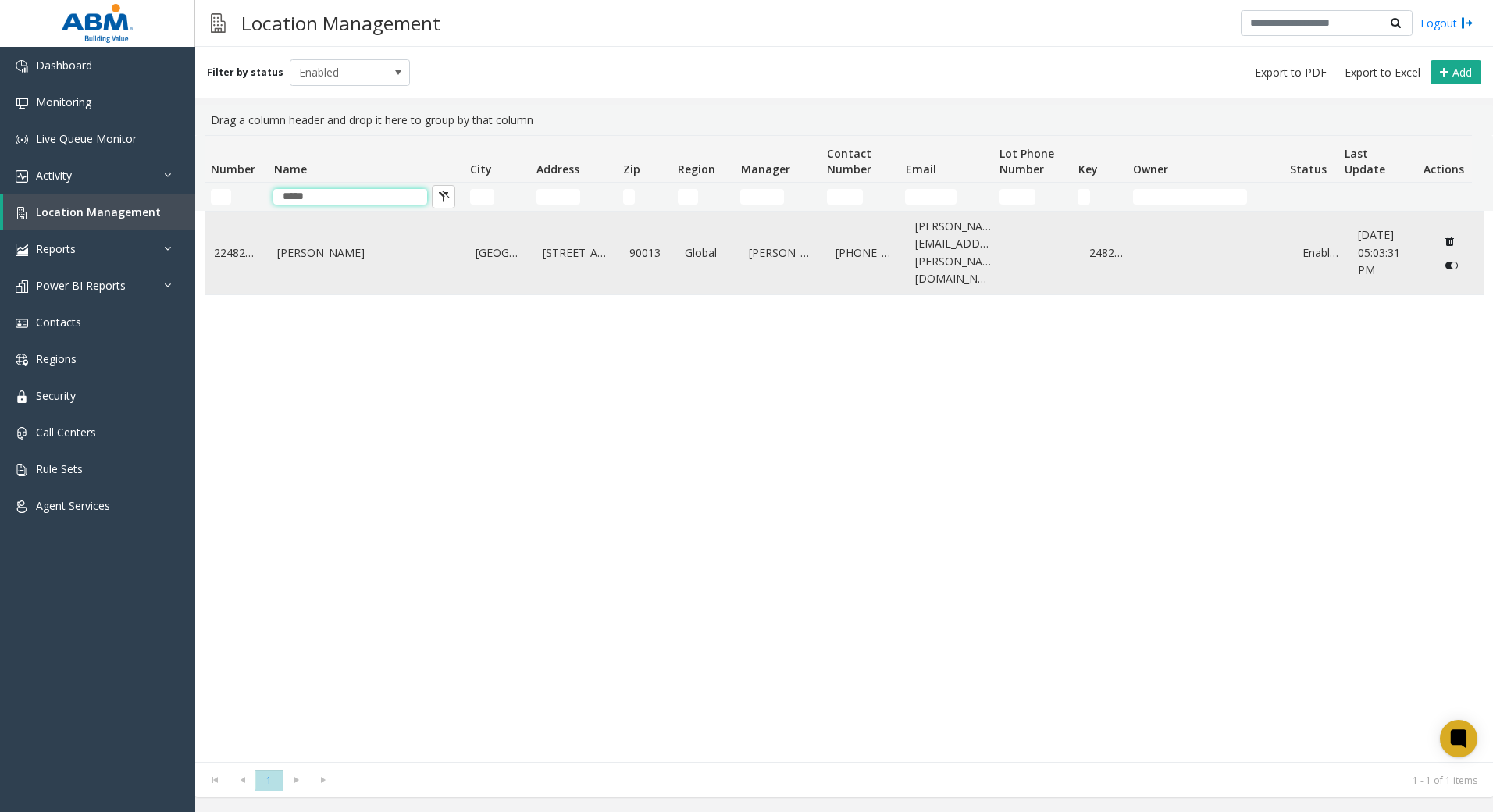
type input "*****"
click at [404, 253] on td "[PERSON_NAME]" at bounding box center [366, 253] width 199 height 83
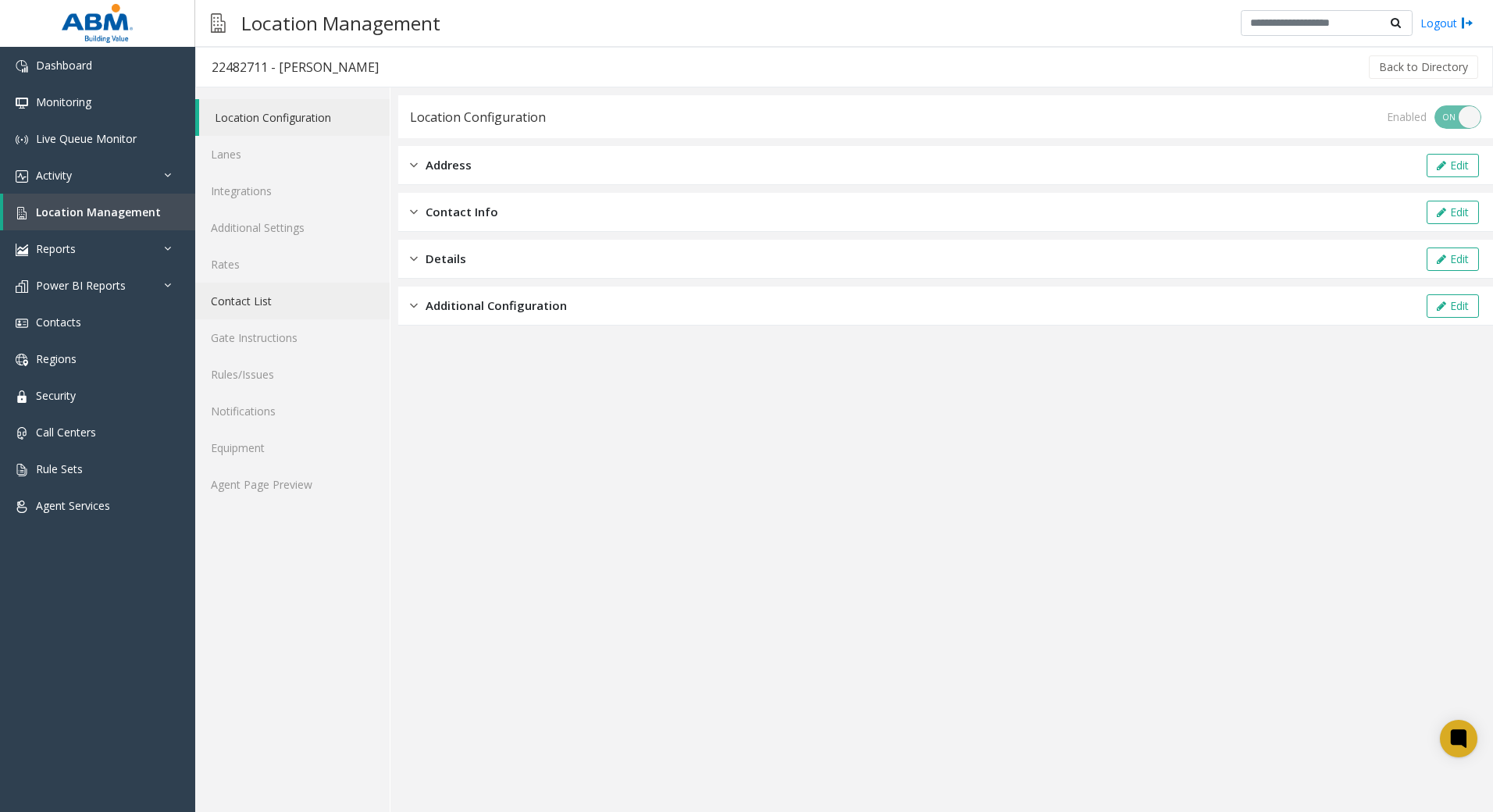
click at [245, 295] on link "Contact List" at bounding box center [292, 300] width 195 height 36
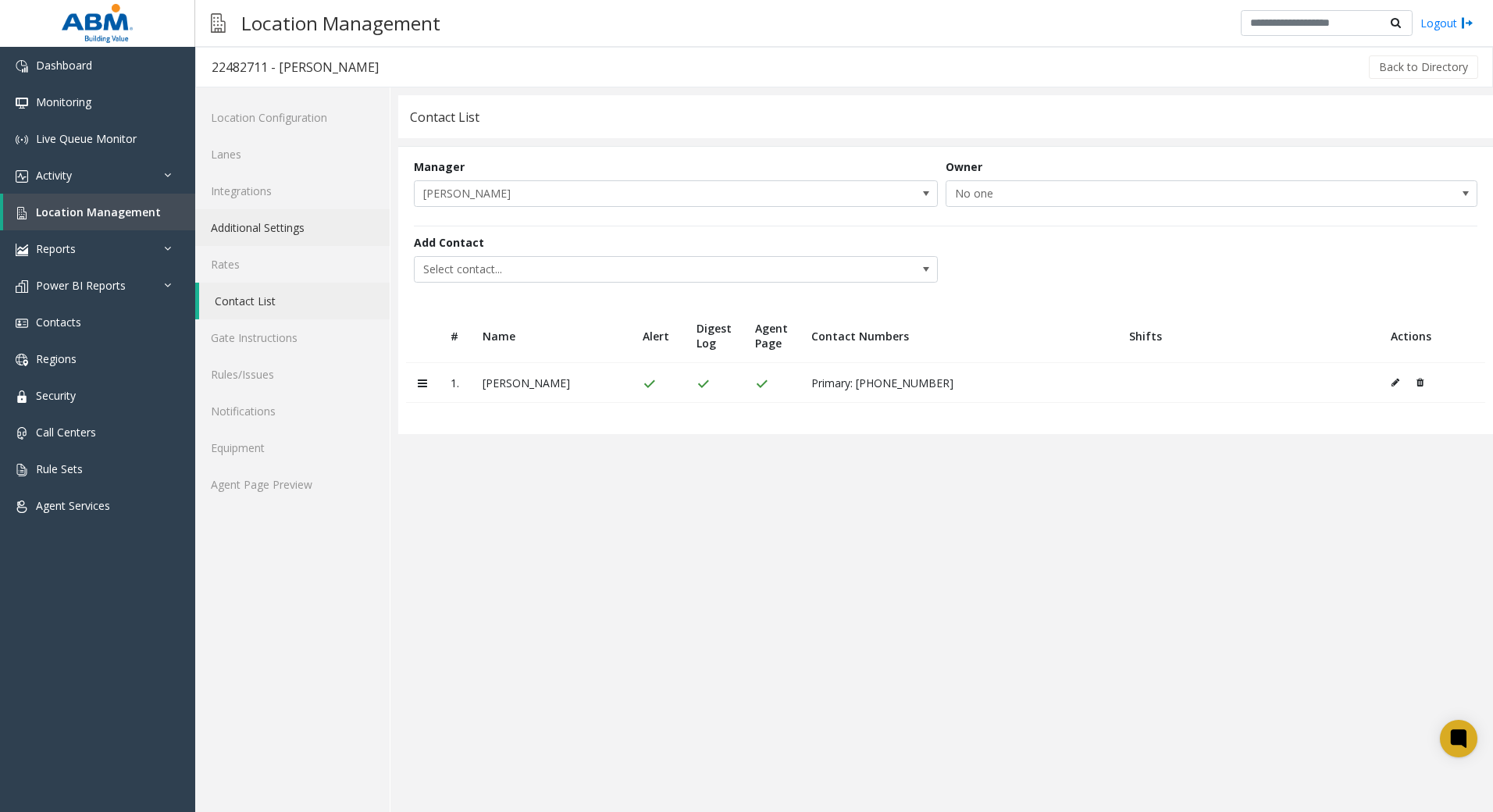
click at [278, 213] on link "Additional Settings" at bounding box center [292, 227] width 195 height 36
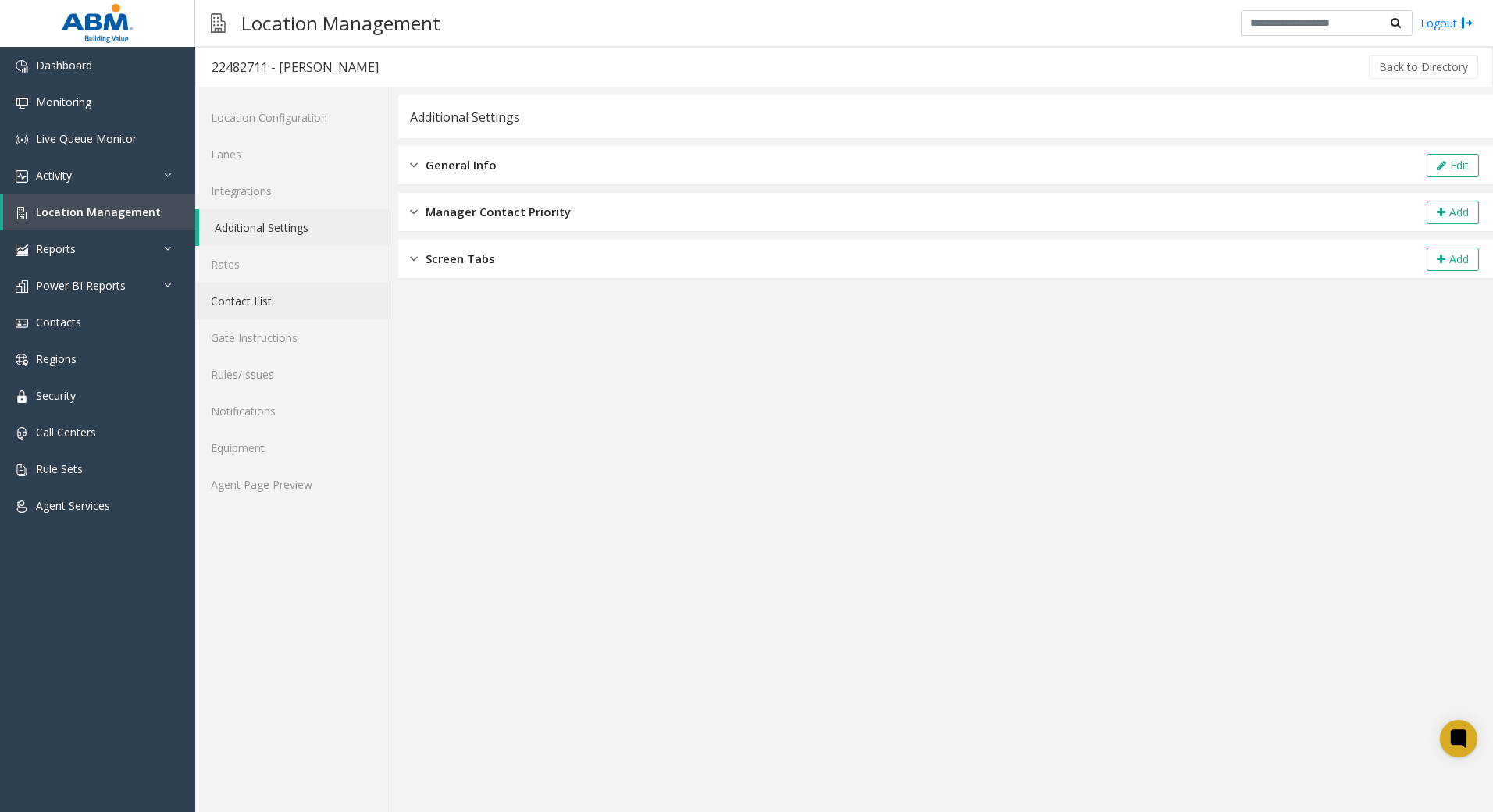
click at [286, 294] on link "Contact List" at bounding box center [292, 300] width 195 height 36
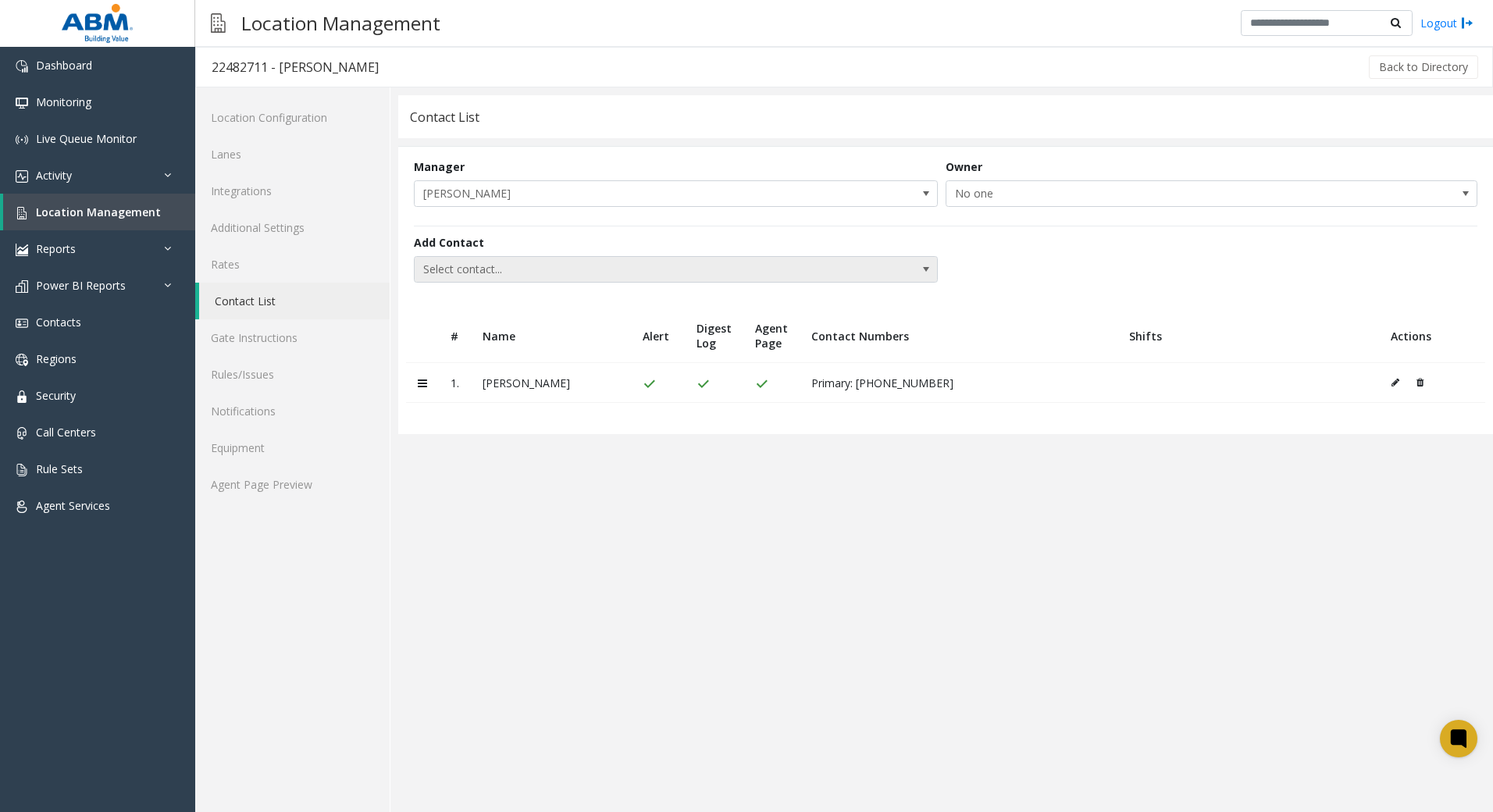
click at [527, 257] on span "Select contact..." at bounding box center [624, 269] width 418 height 25
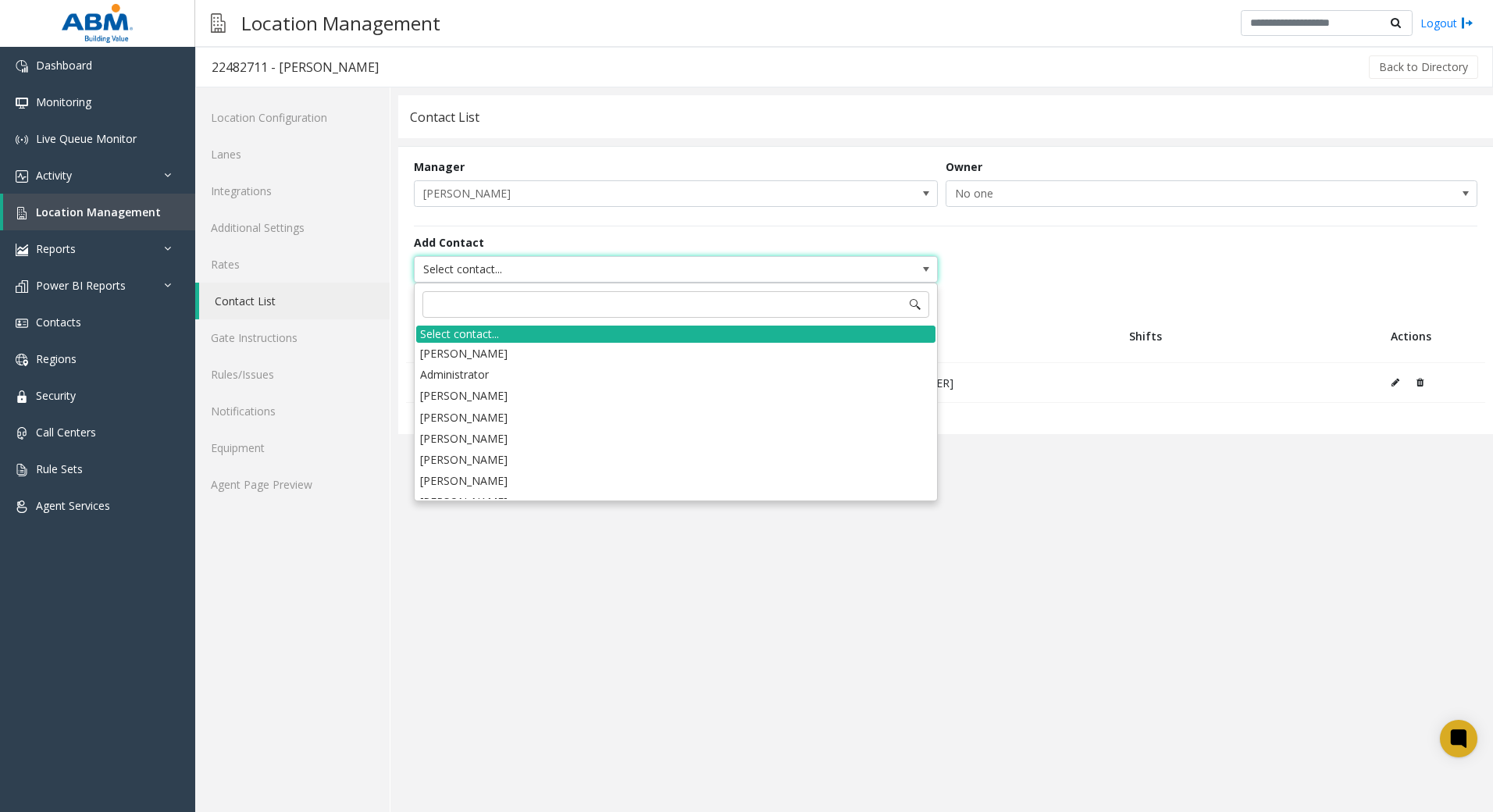
click at [506, 646] on app-contact-list "Contact List Manager [PERSON_NAME] Owner No one Add Contact Select contact... #…" at bounding box center [946, 453] width 1095 height 717
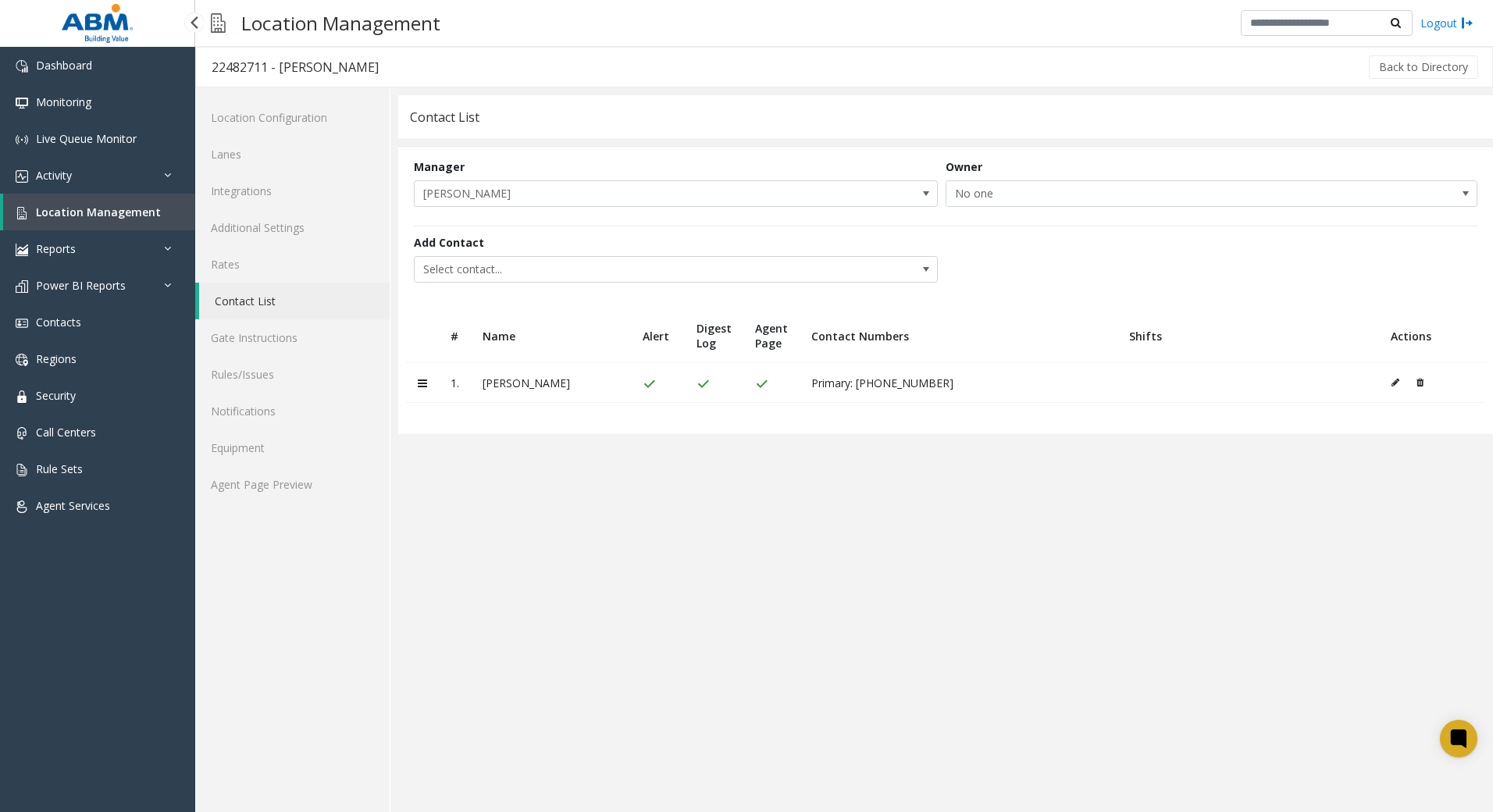
click at [109, 203] on link "Location Management" at bounding box center [99, 212] width 192 height 36
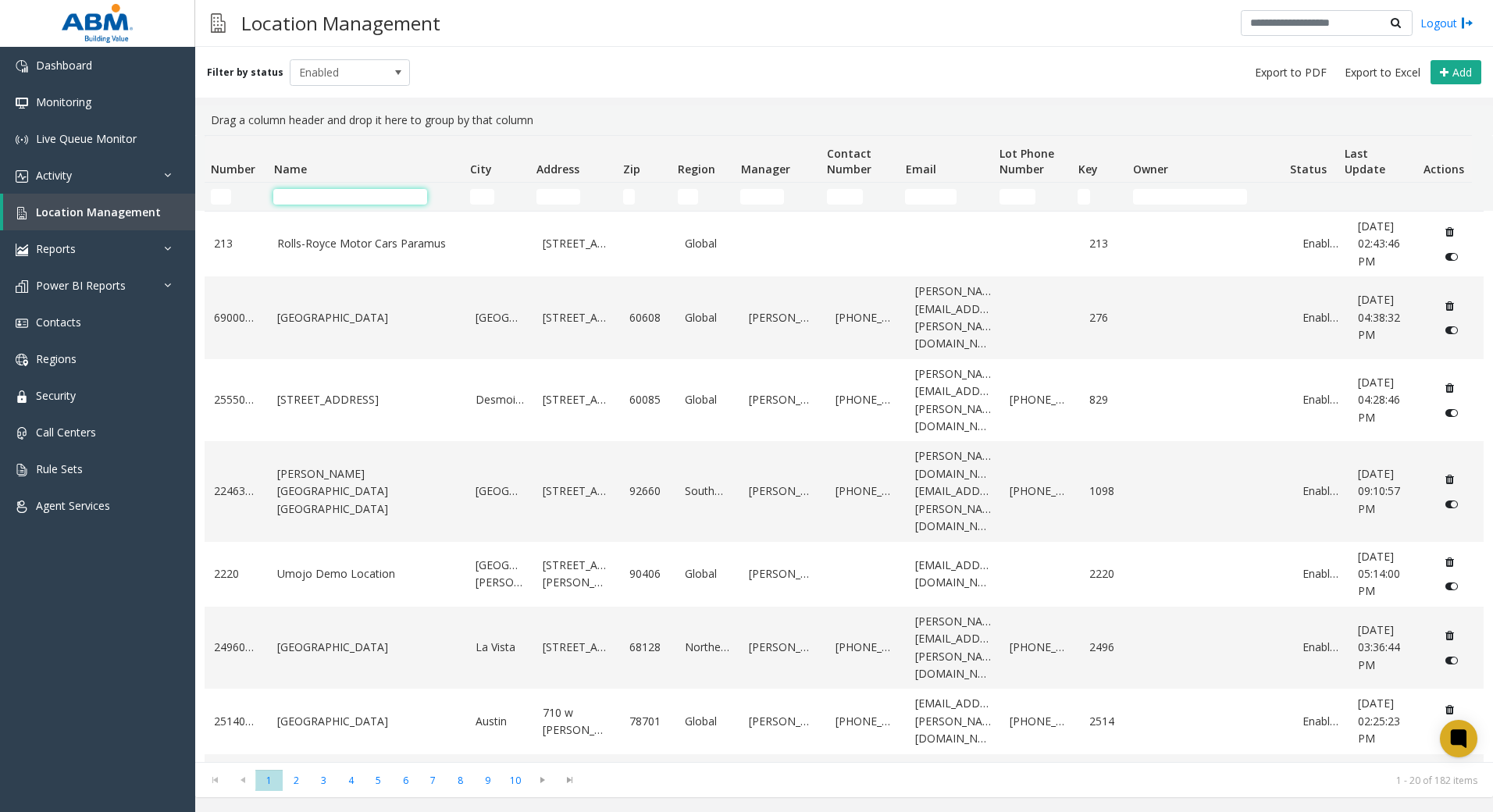
drag, startPoint x: 376, startPoint y: 200, endPoint x: 398, endPoint y: 182, distance: 28.4
click at [376, 200] on input "Name Filter" at bounding box center [350, 197] width 154 height 16
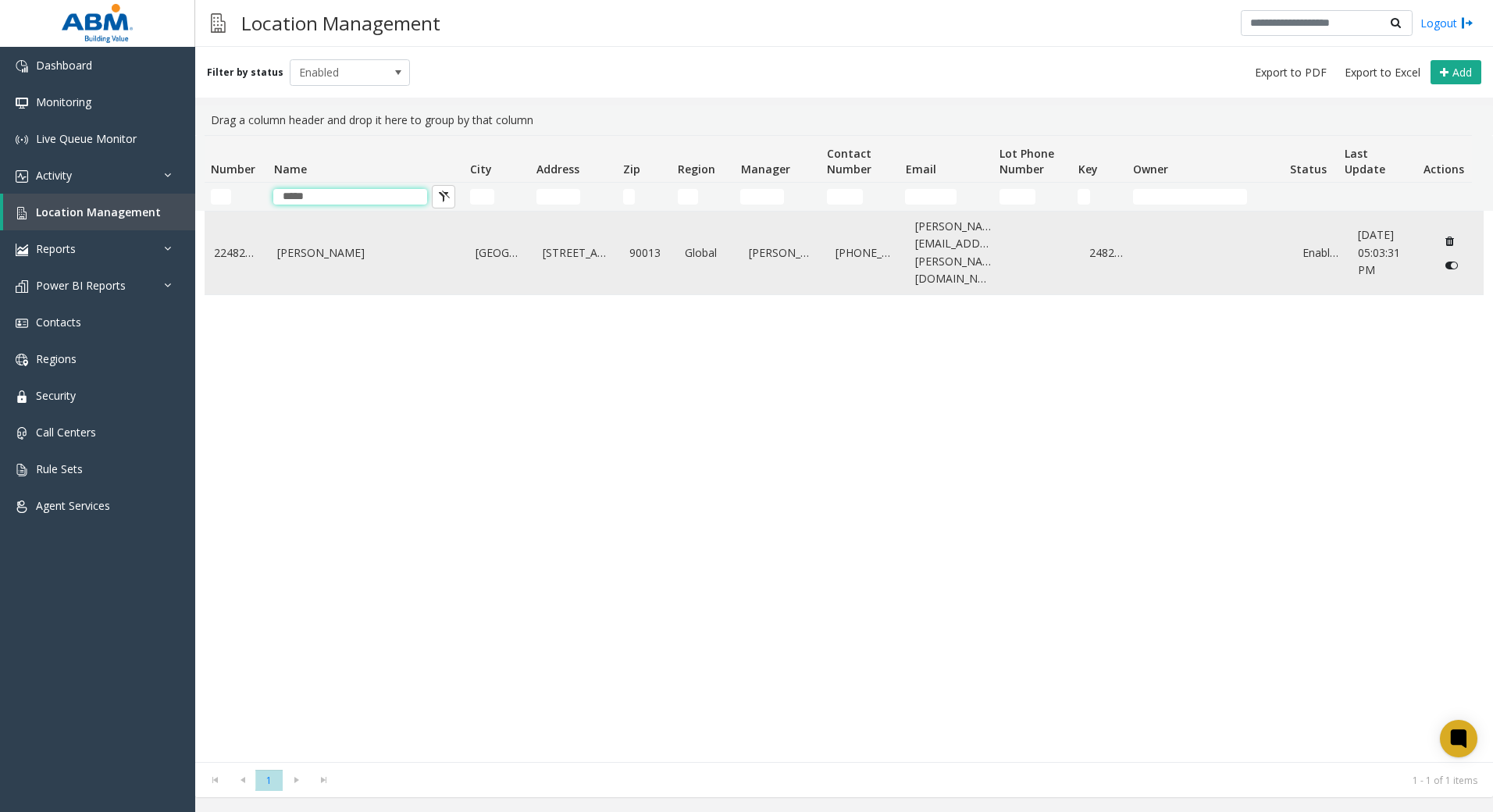
type input "*****"
click at [399, 244] on link "[PERSON_NAME]" at bounding box center [366, 253] width 180 height 17
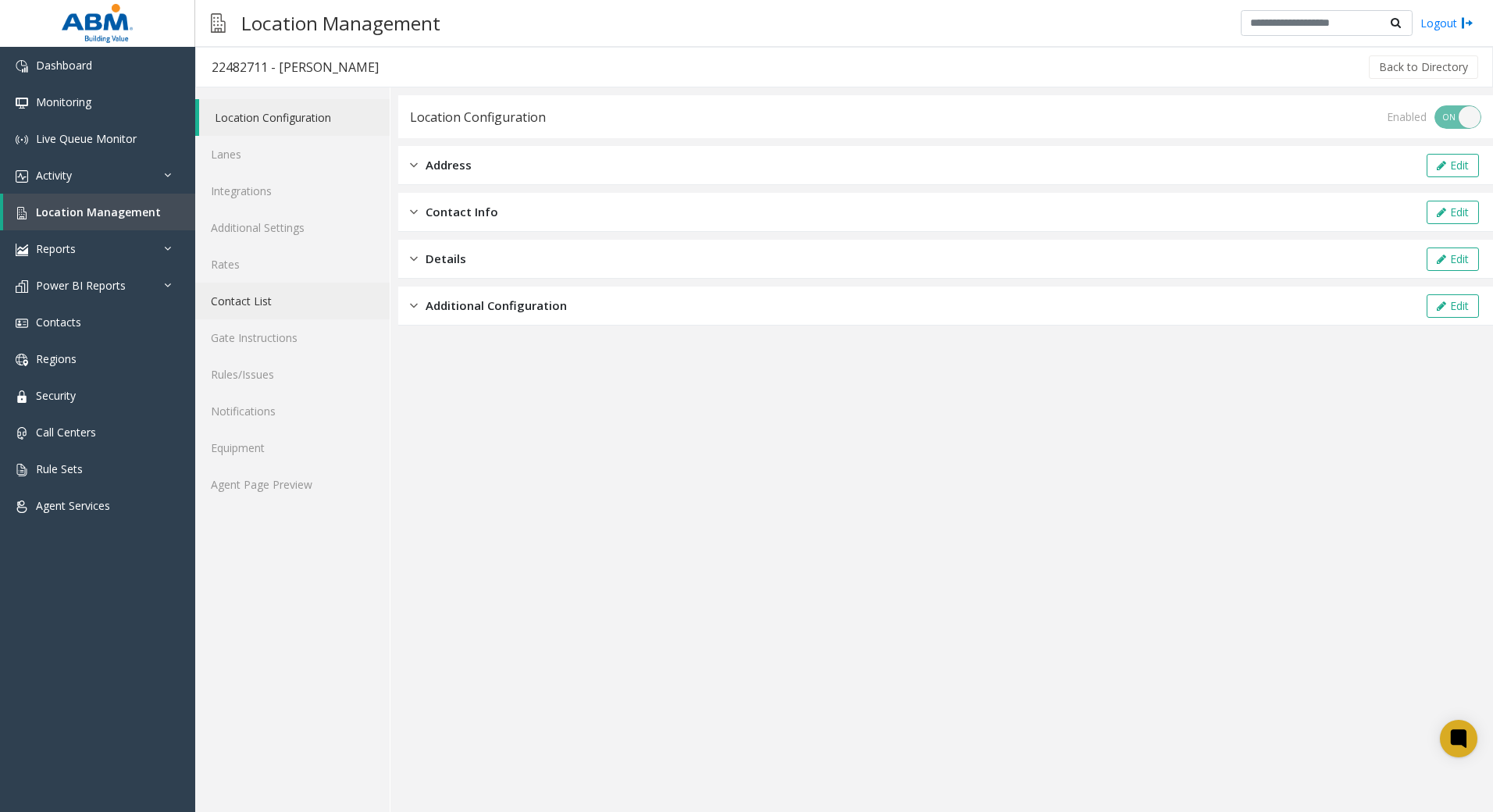
click at [319, 298] on link "Contact List" at bounding box center [292, 300] width 195 height 36
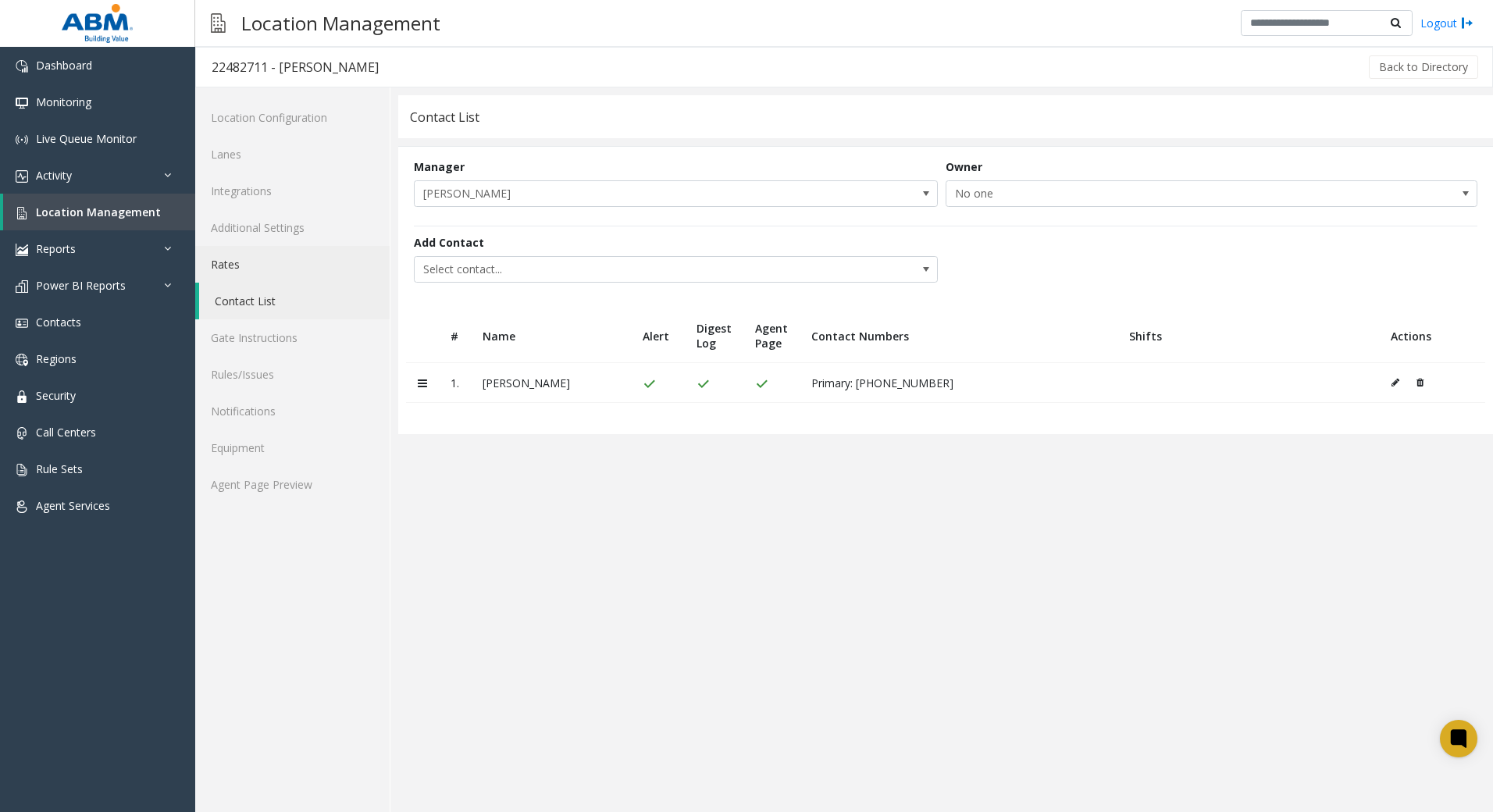
click at [285, 255] on link "Rates" at bounding box center [292, 264] width 195 height 36
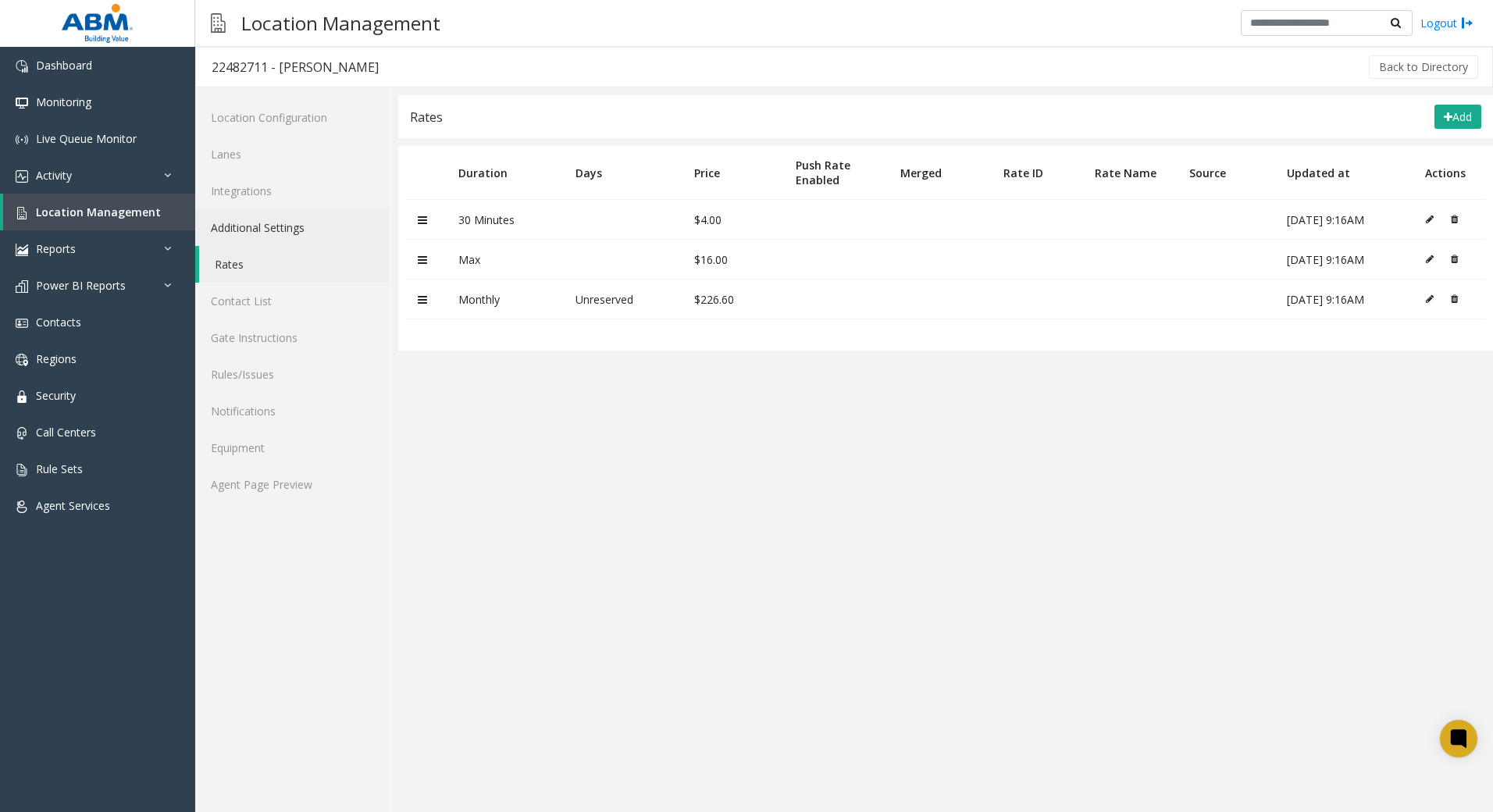
click at [262, 233] on link "Additional Settings" at bounding box center [292, 227] width 195 height 36
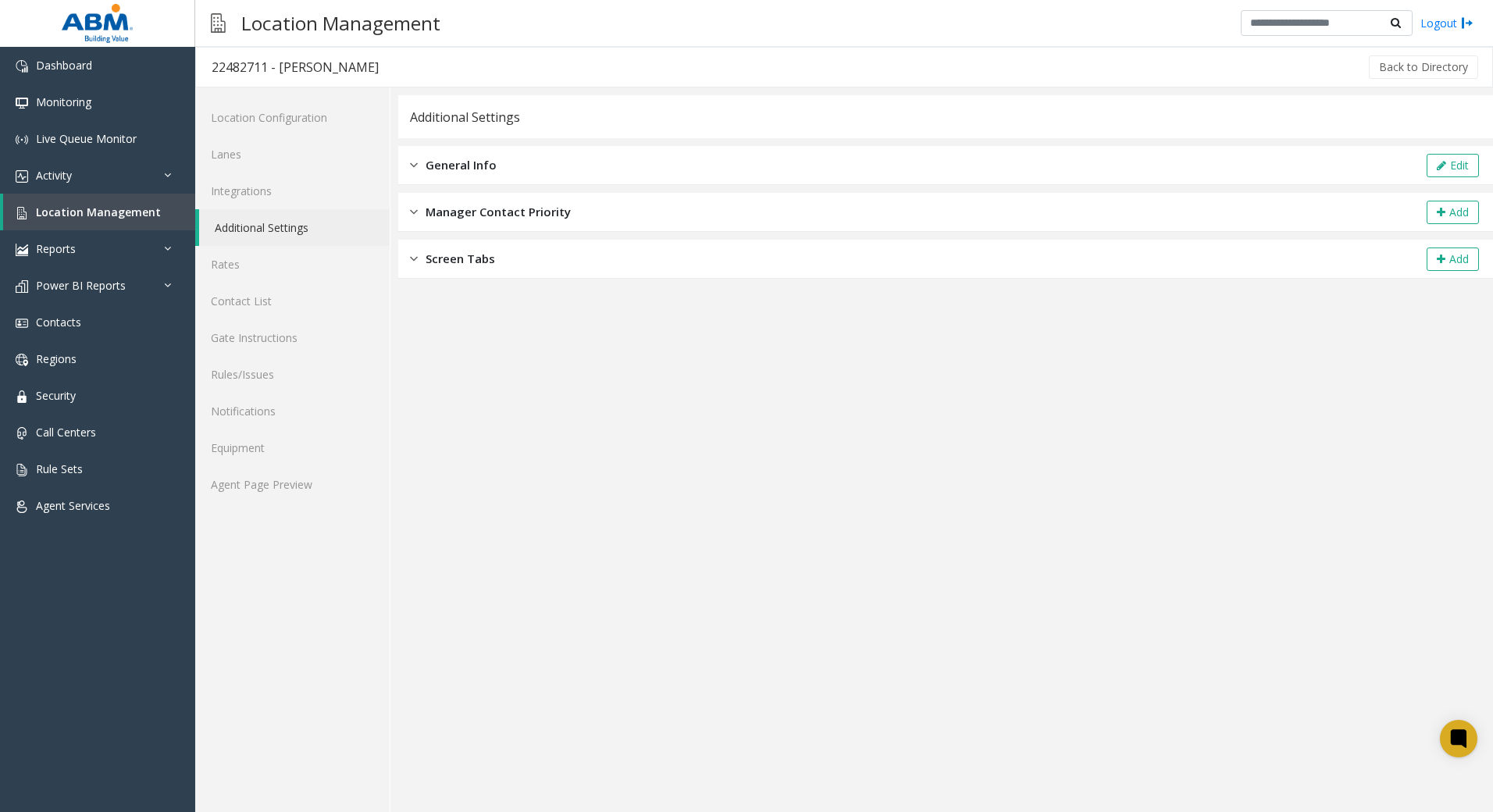
click at [599, 161] on div "General Info Edit" at bounding box center [946, 166] width 1095 height 39
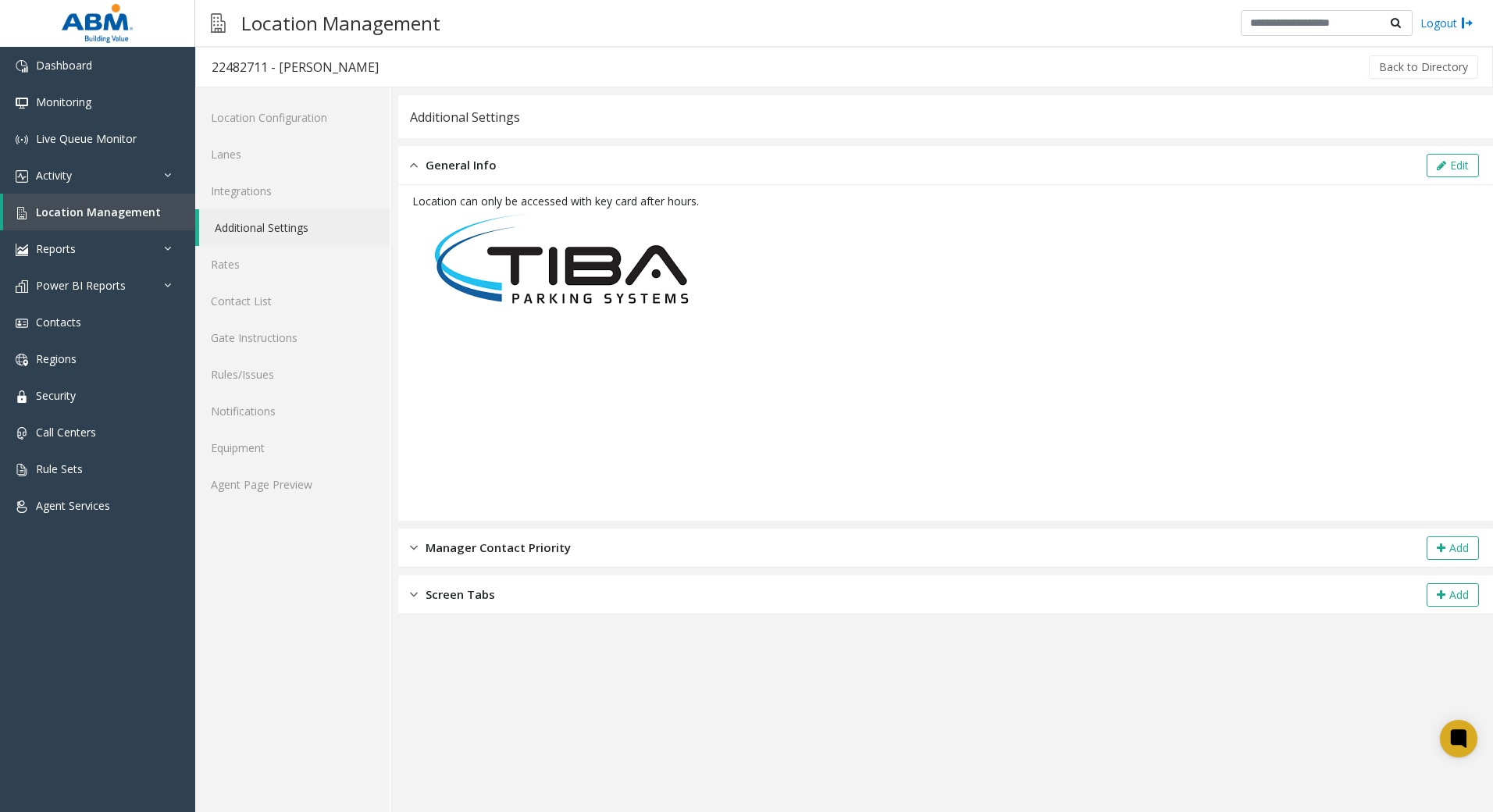
click at [517, 556] on span "Manager Contact Priority" at bounding box center [498, 547] width 145 height 18
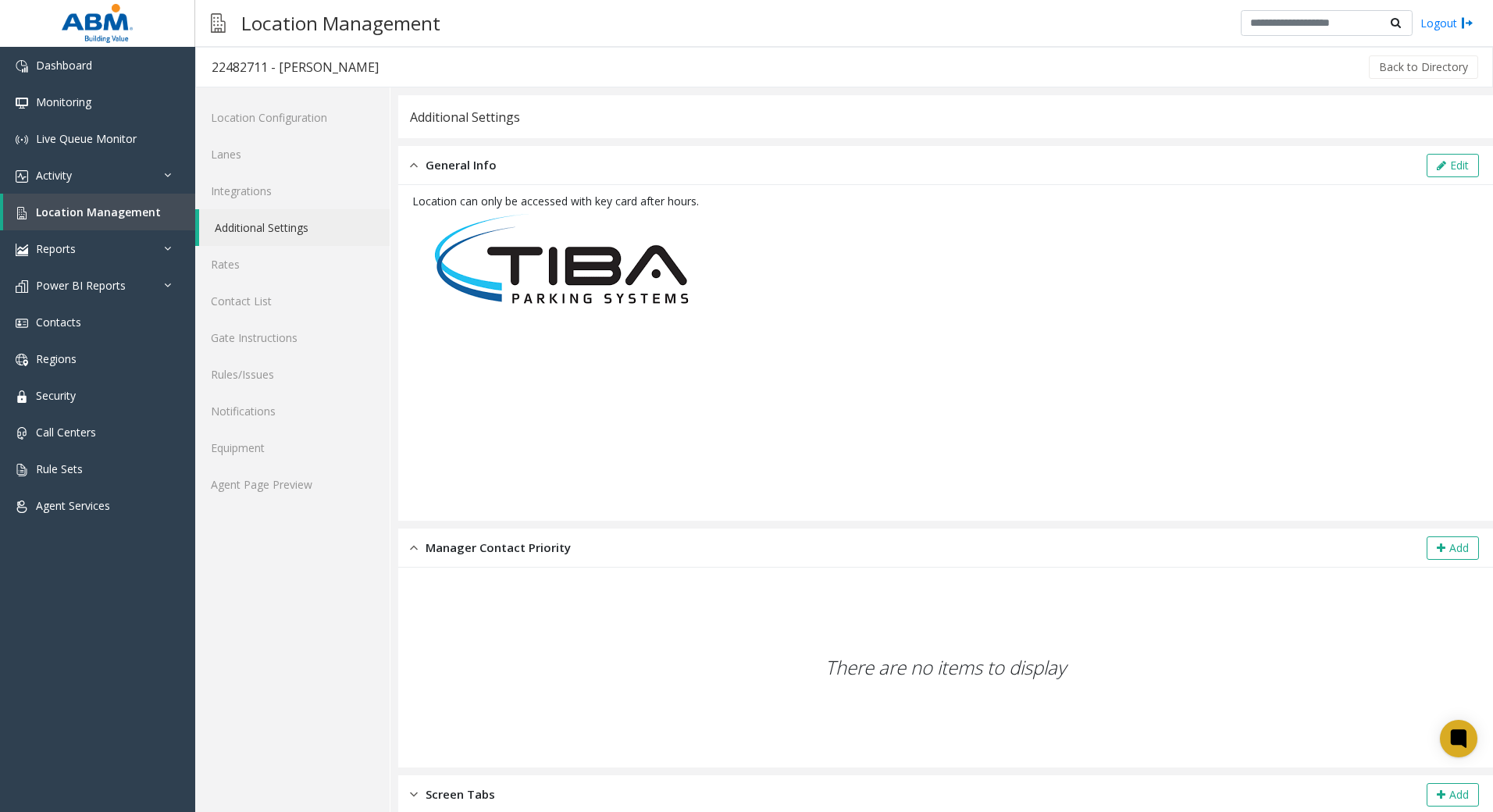
click at [517, 556] on span "Manager Contact Priority" at bounding box center [498, 547] width 145 height 18
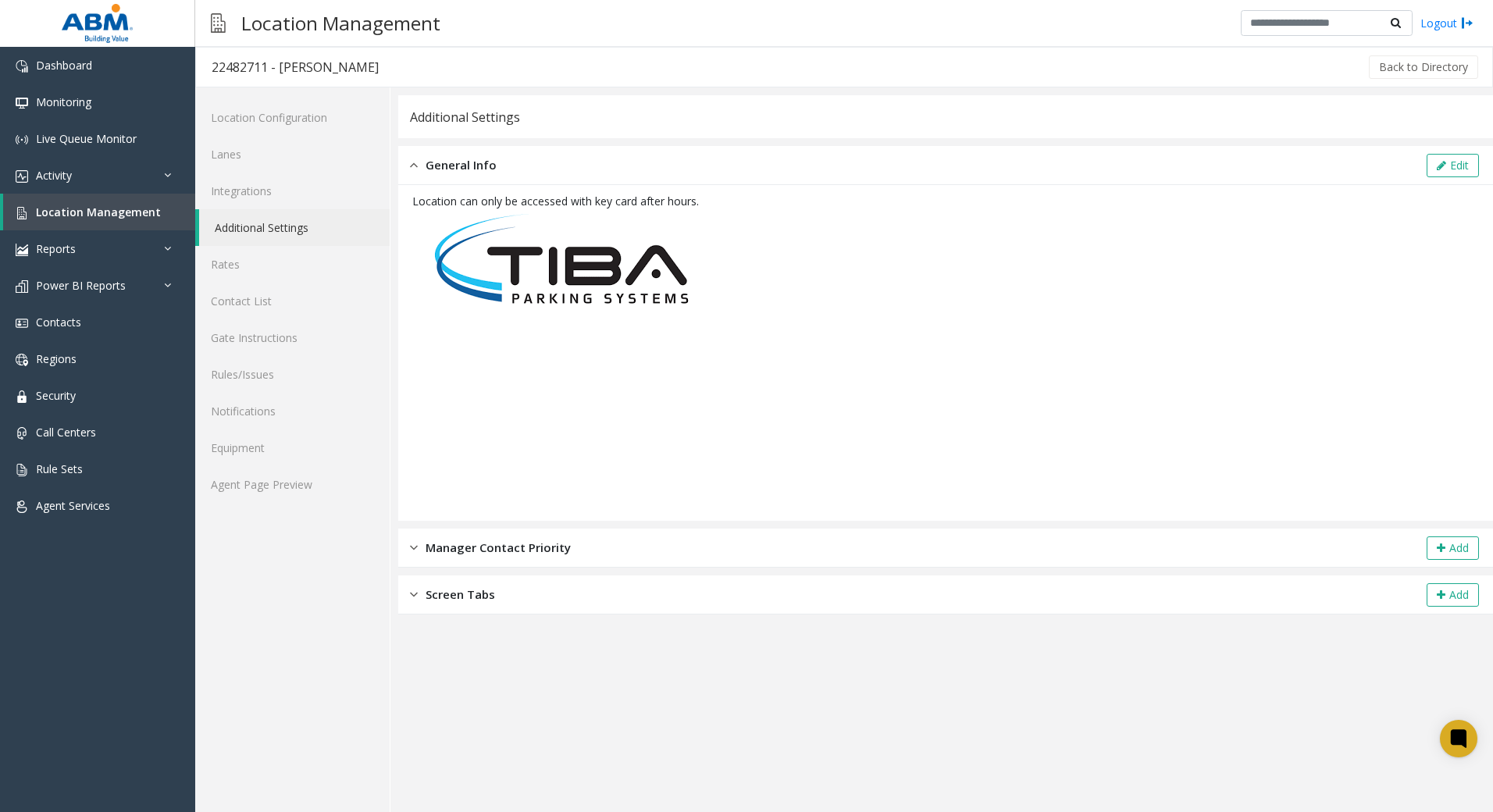
click at [470, 605] on div "Screen Tabs Add" at bounding box center [946, 595] width 1095 height 39
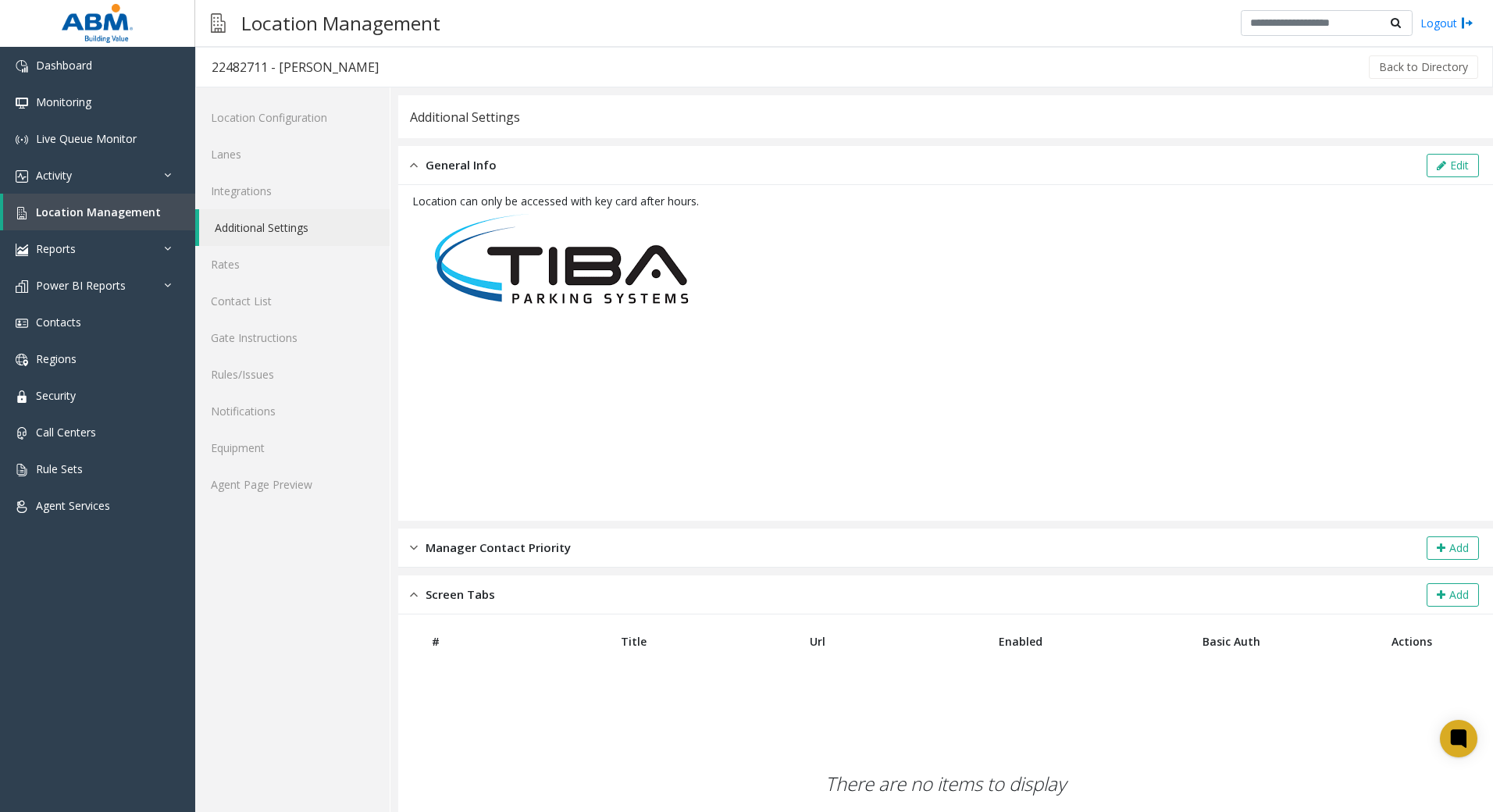
click at [470, 603] on div "Screen Tabs Add" at bounding box center [946, 595] width 1095 height 39
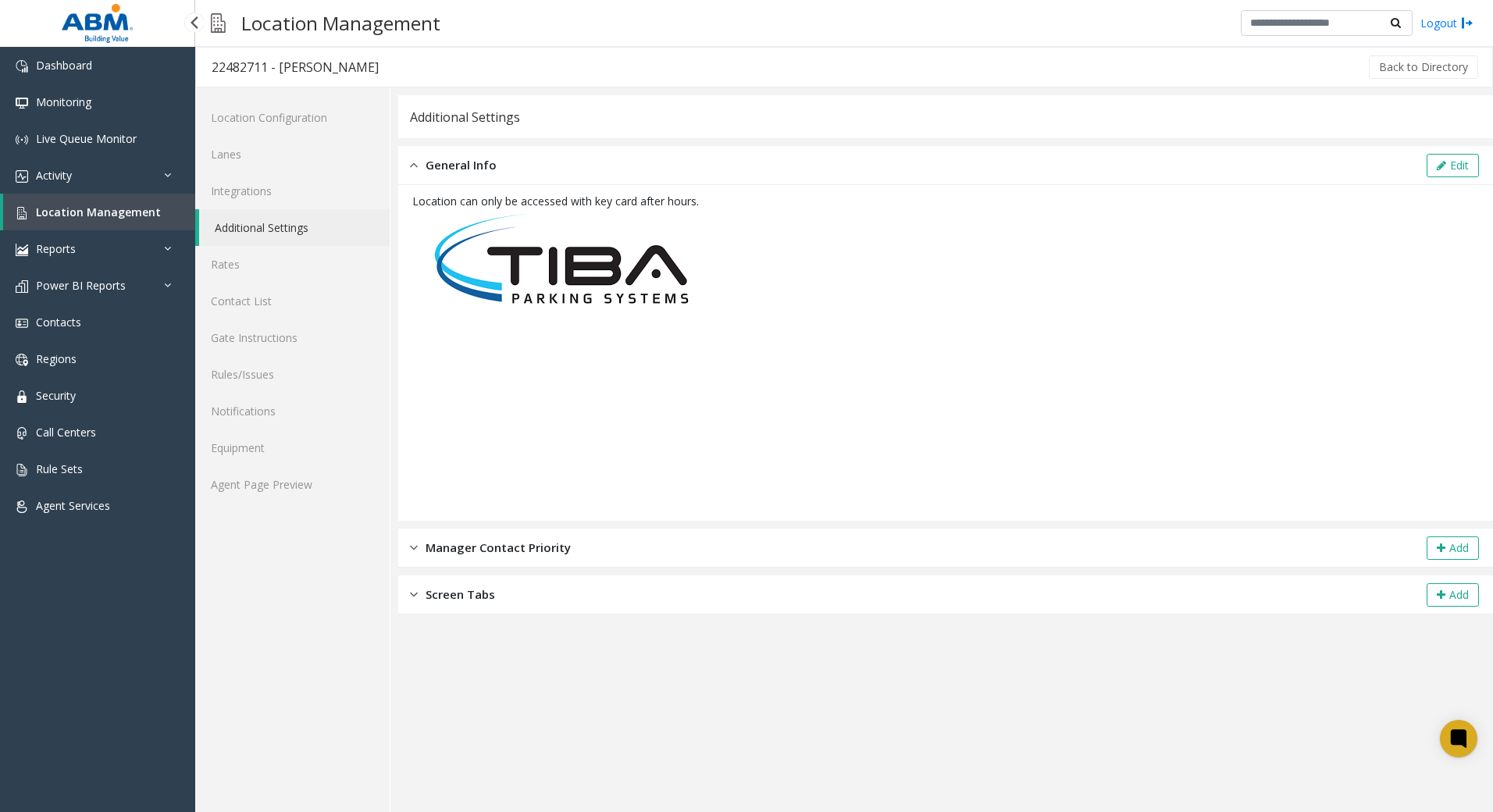
click at [96, 209] on span "Location Management" at bounding box center [99, 212] width 125 height 15
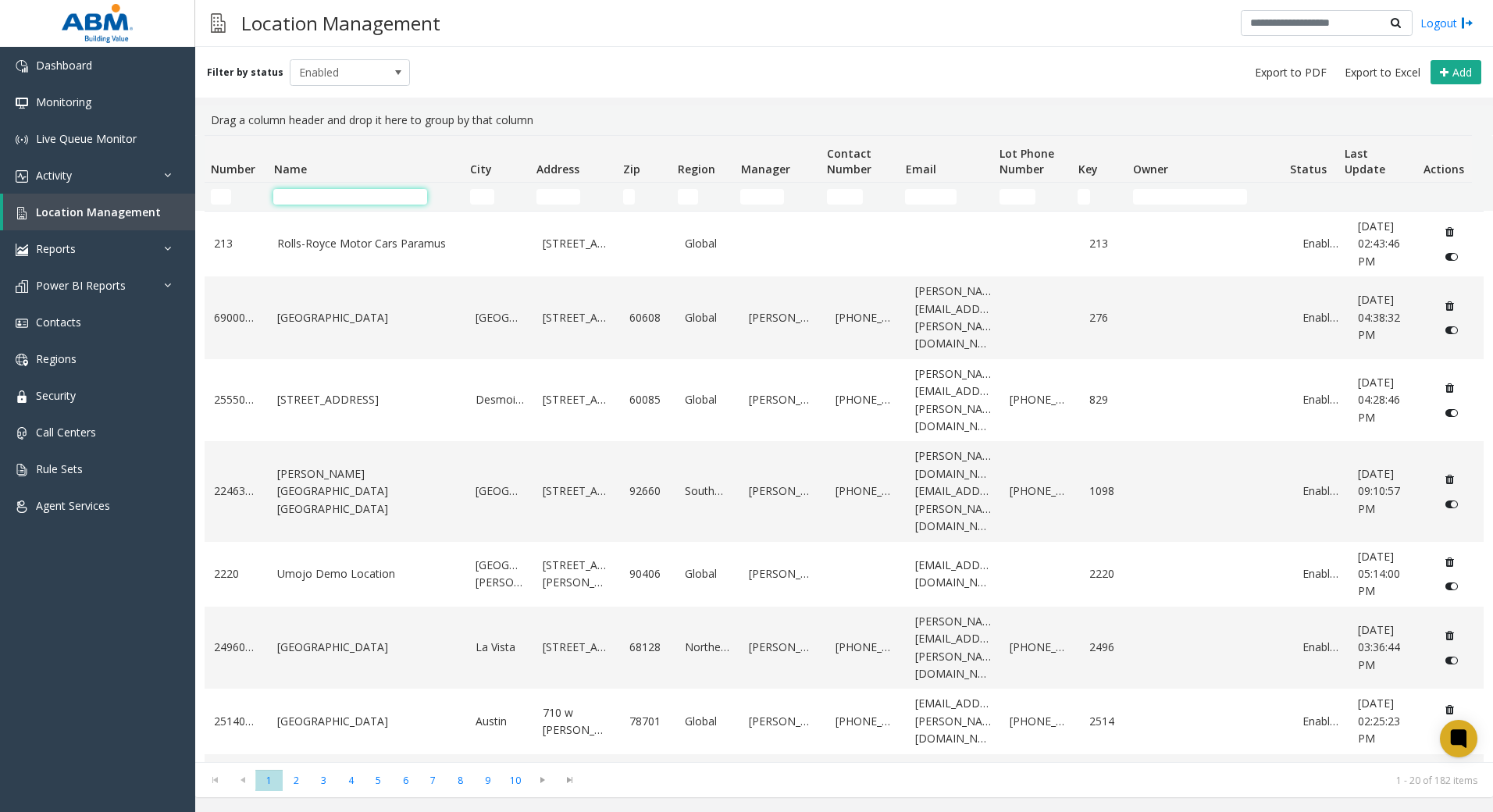
click at [325, 190] on input "Name Filter" at bounding box center [350, 197] width 154 height 16
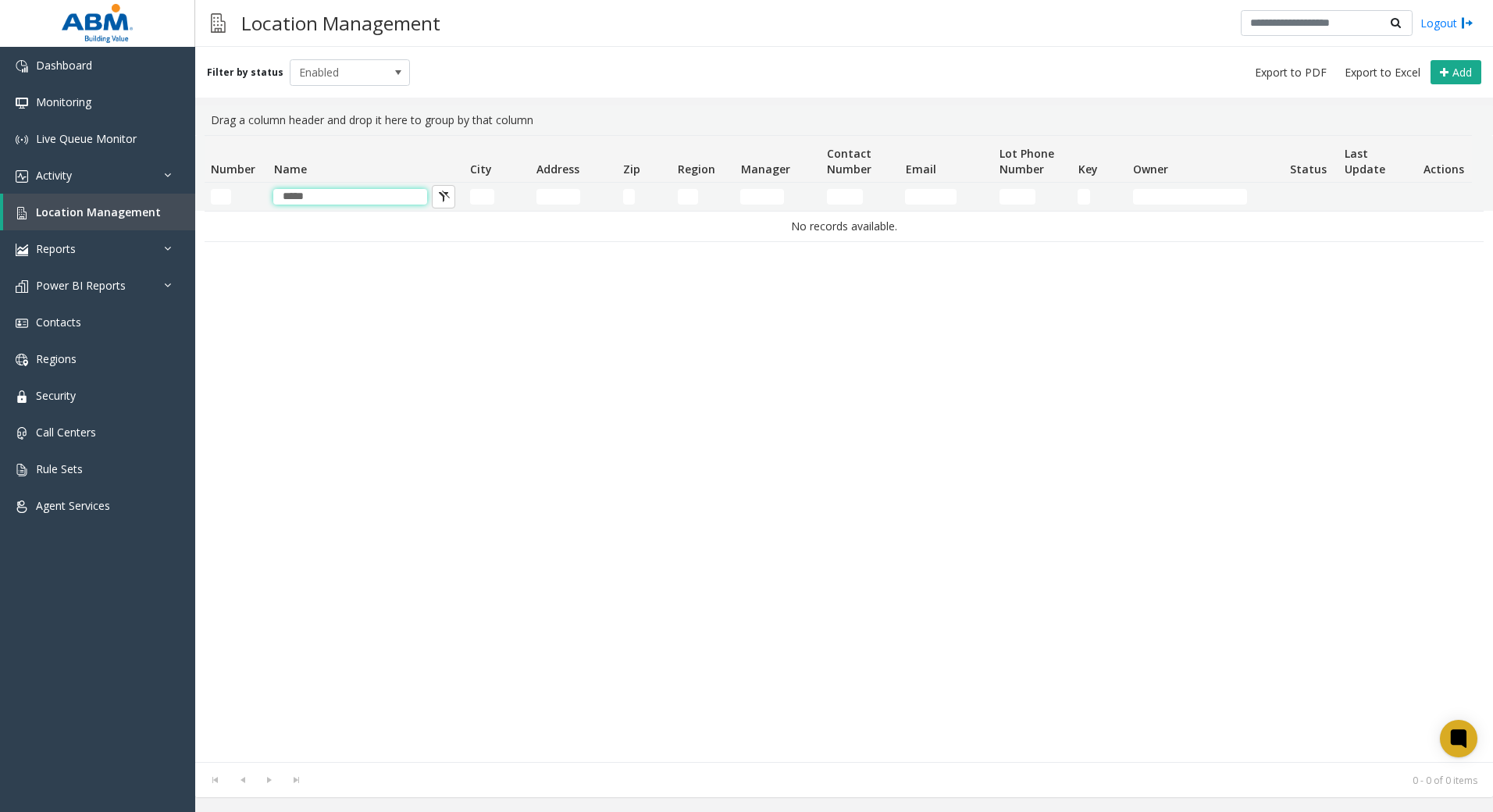
type input "*****"
click at [1458, 21] on link "Logout" at bounding box center [1446, 23] width 53 height 17
